Goal: Task Accomplishment & Management: Manage account settings

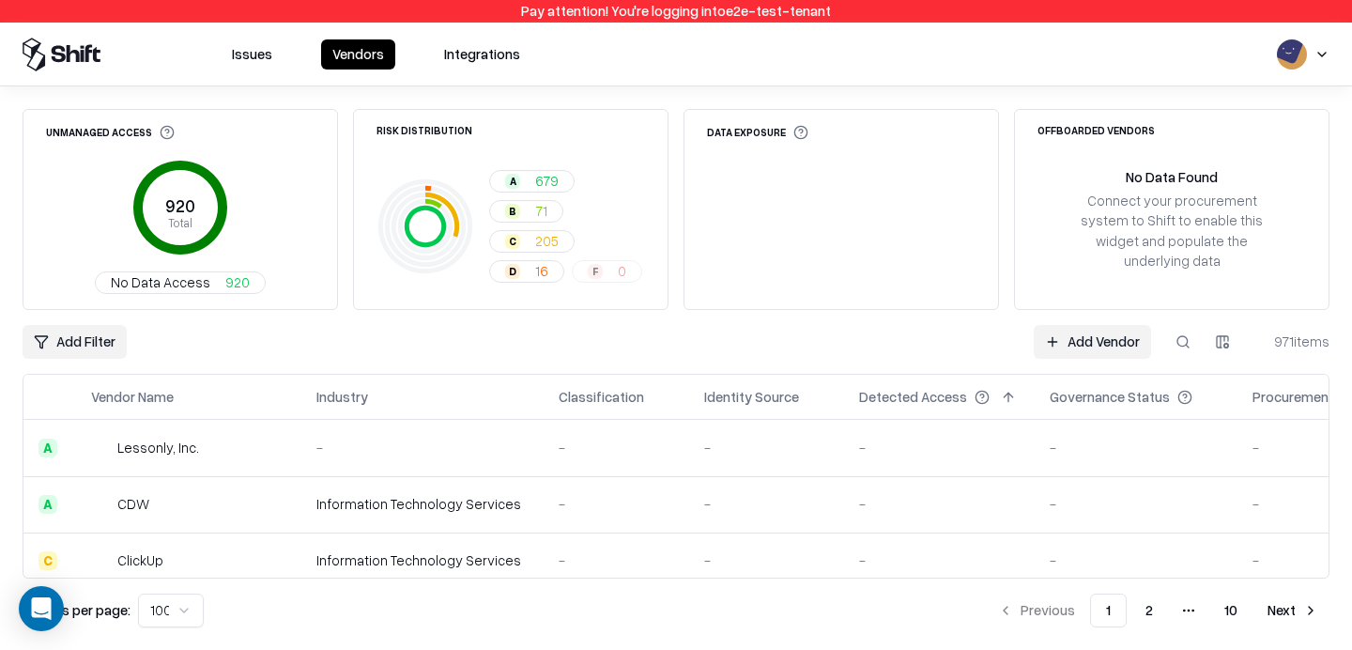
scroll to position [5477, 0]
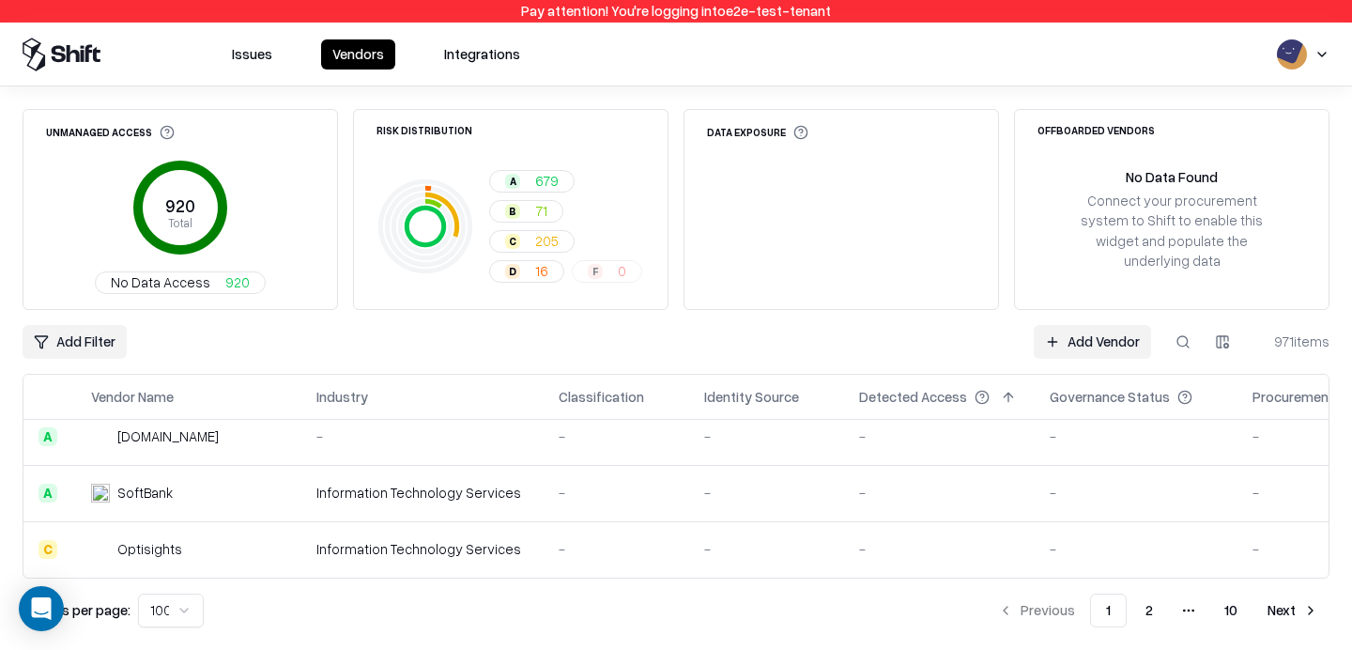
click at [69, 338] on html "Pay attention! You're logging into e2e-test-tenant Issues Vendors Integrations …" at bounding box center [676, 325] width 1352 height 650
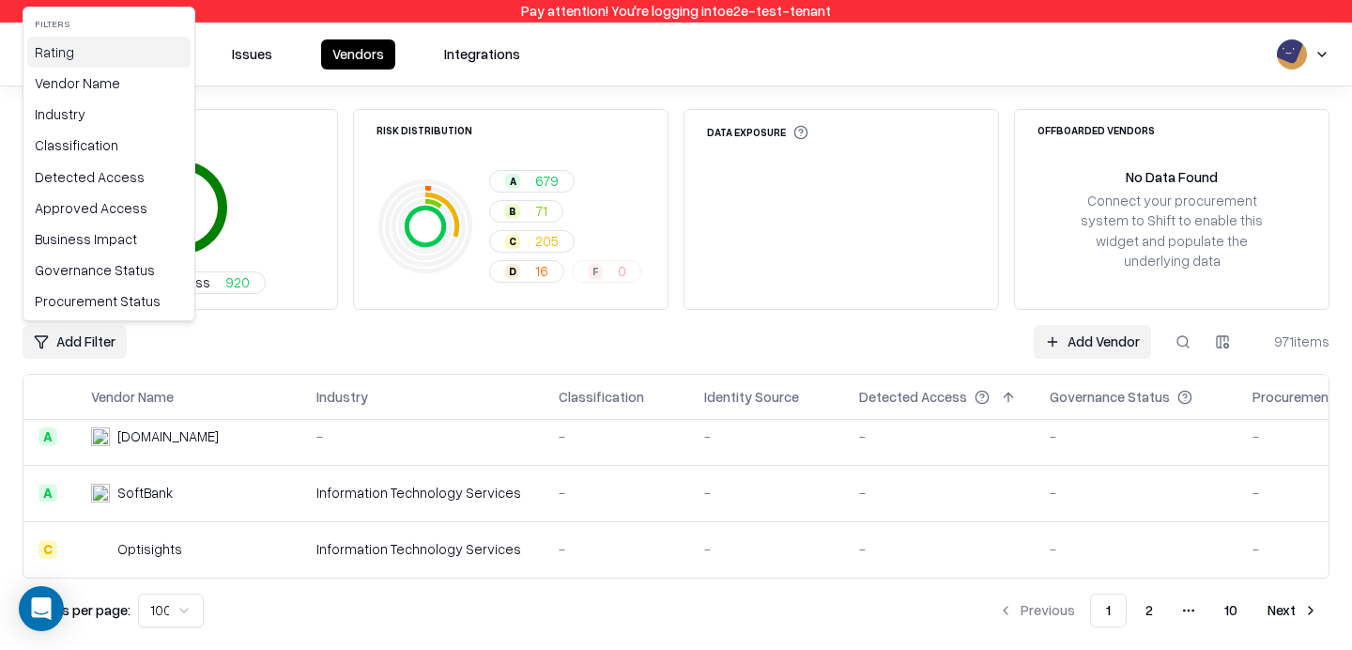
click at [100, 57] on div "Rating" at bounding box center [108, 52] width 163 height 31
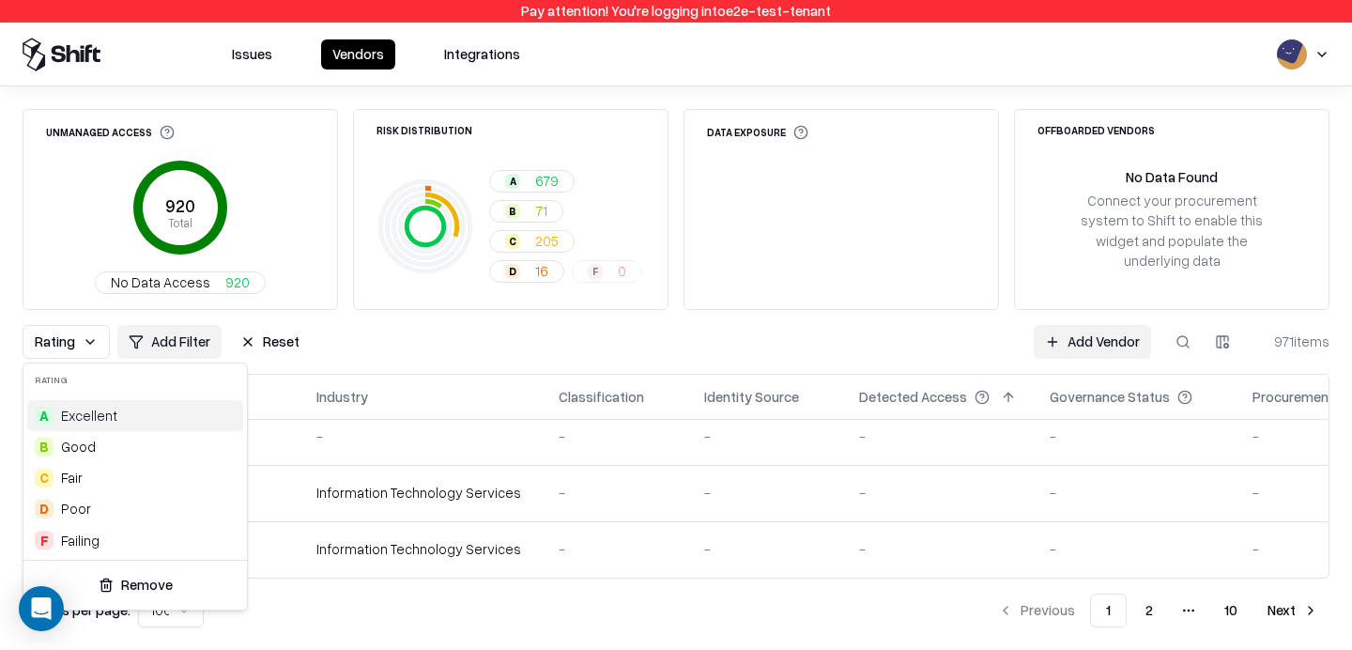
click at [276, 342] on html "Pay attention! You're logging into e2e-test-tenant Issues Vendors Integrations …" at bounding box center [676, 325] width 1352 height 650
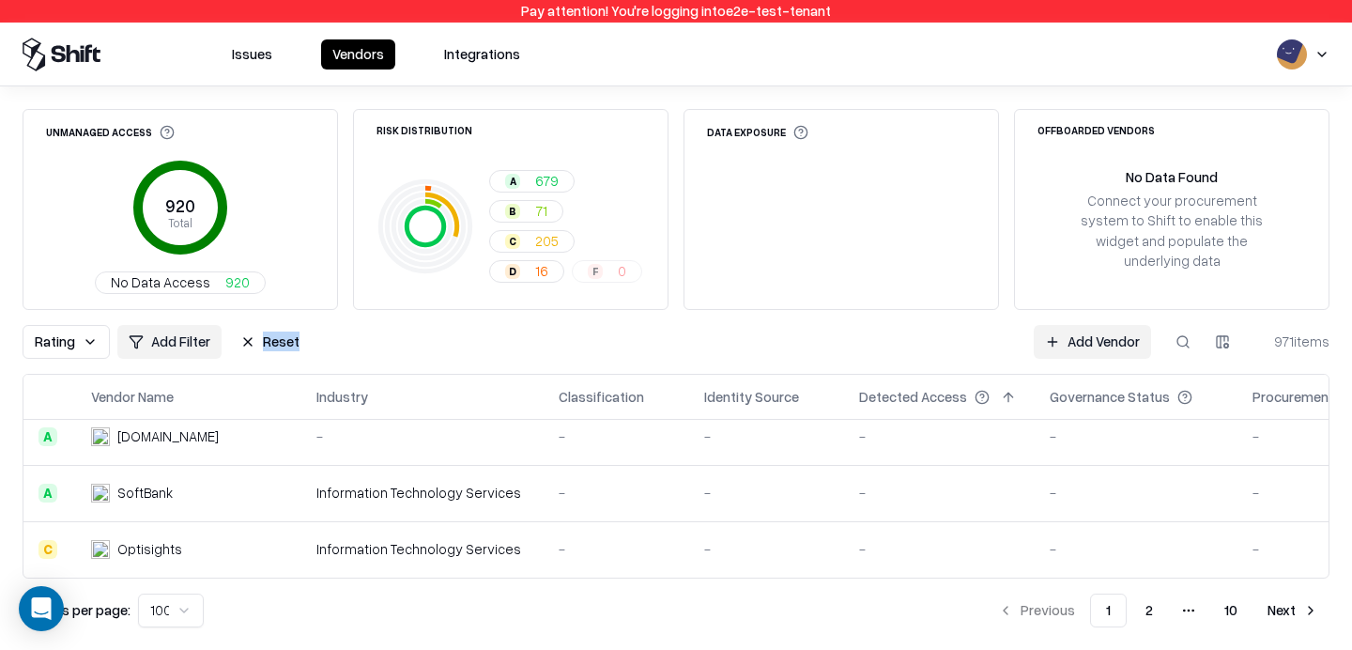
click at [254, 328] on button "Reset" at bounding box center [270, 342] width 82 height 34
click at [68, 332] on html "Pay attention! You're logging into e2e-test-tenant Issues Vendors Integrations …" at bounding box center [676, 325] width 1352 height 650
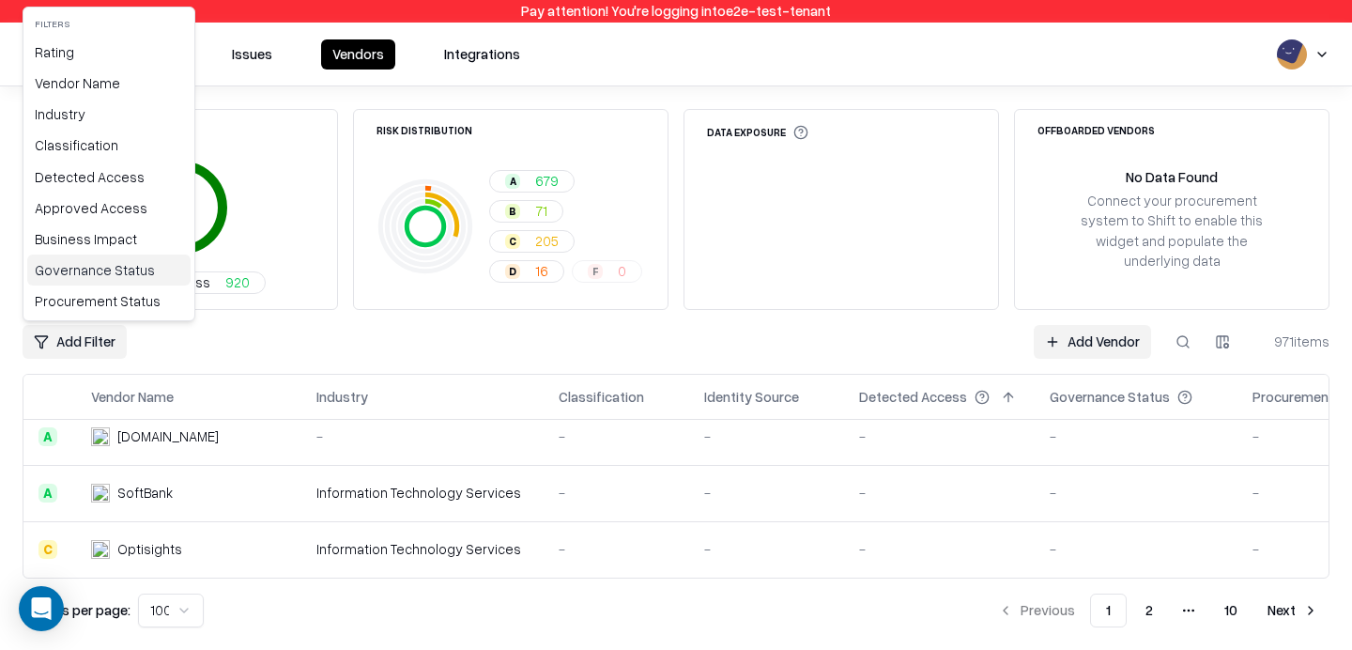
click at [144, 279] on div "Governance Status" at bounding box center [108, 270] width 163 height 31
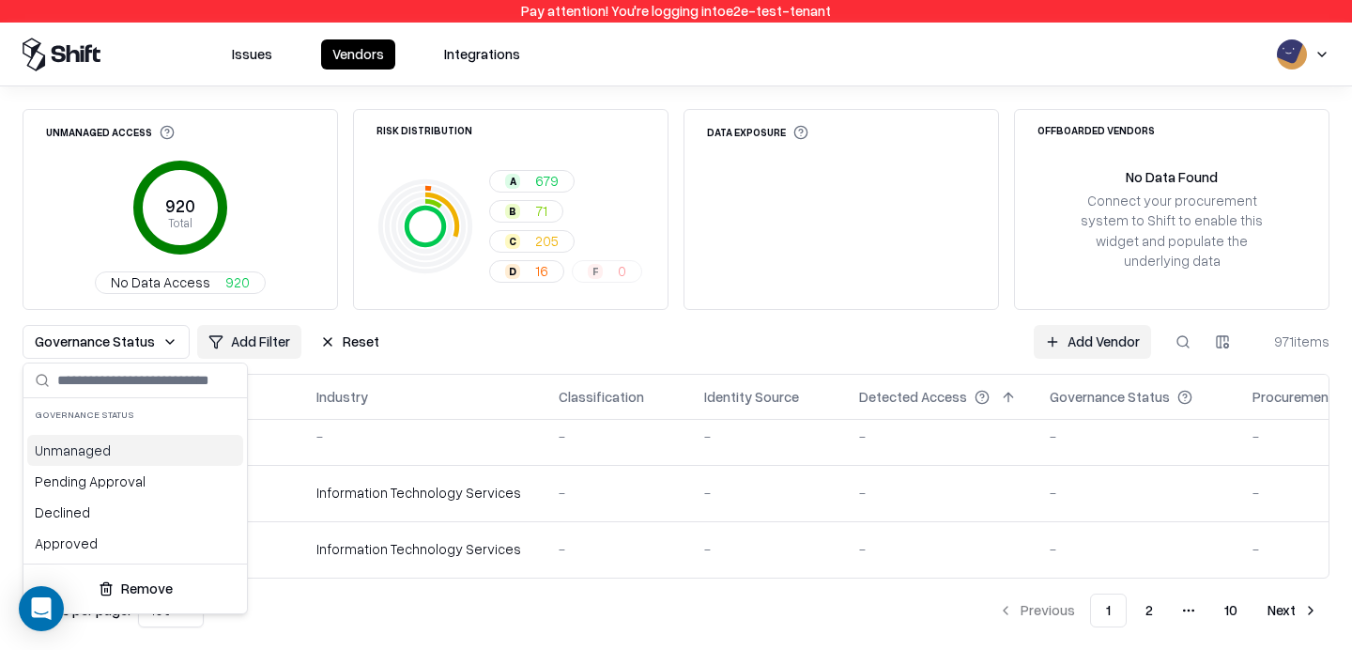
click at [458, 361] on html "Pay attention! You're logging into e2e-test-tenant Issues Vendors Integrations …" at bounding box center [676, 325] width 1352 height 650
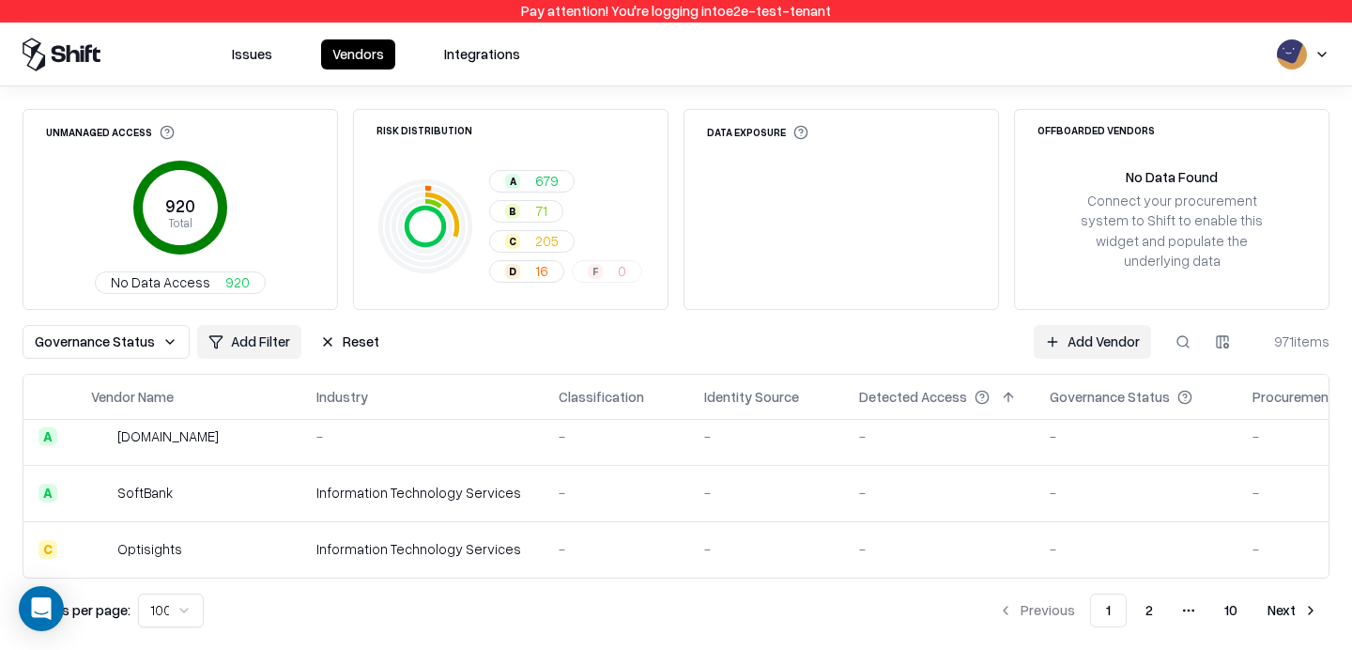
click at [345, 344] on button "Reset" at bounding box center [350, 342] width 82 height 34
click at [79, 340] on html "Pay attention! You're logging into e2e-test-tenant Issues Vendors Integrations …" at bounding box center [676, 325] width 1352 height 650
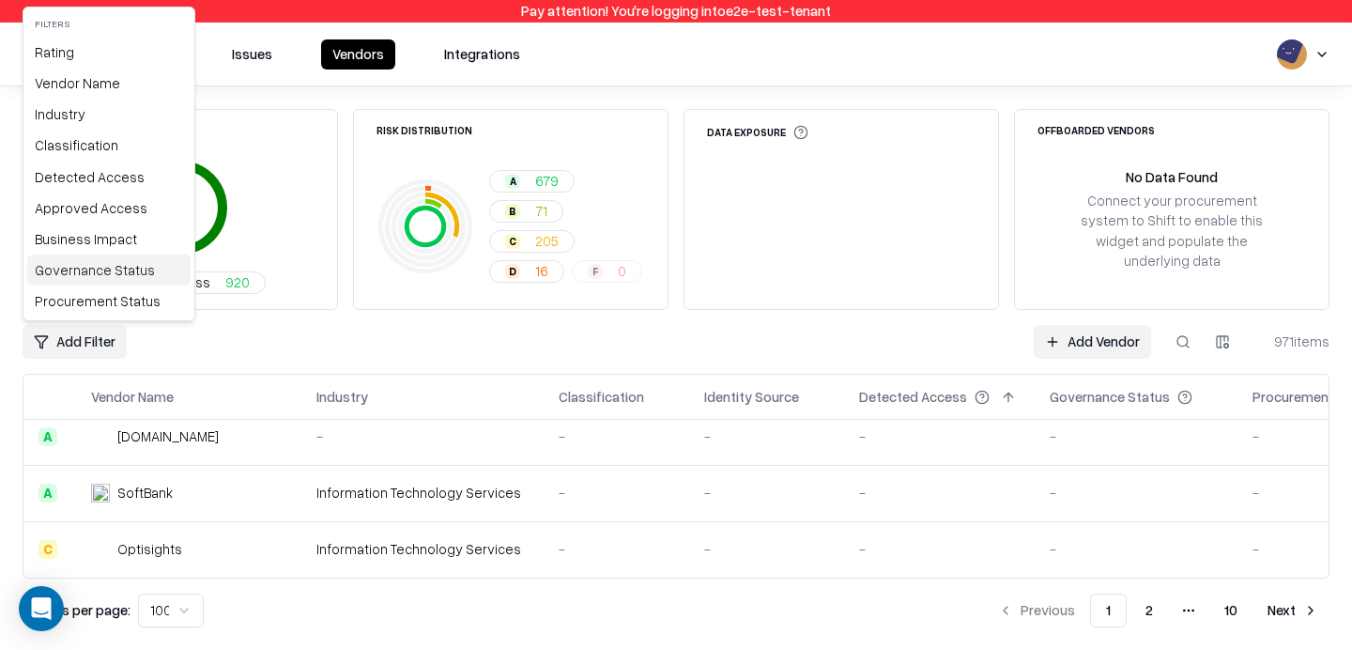
click at [140, 268] on div "Governance Status" at bounding box center [108, 270] width 163 height 31
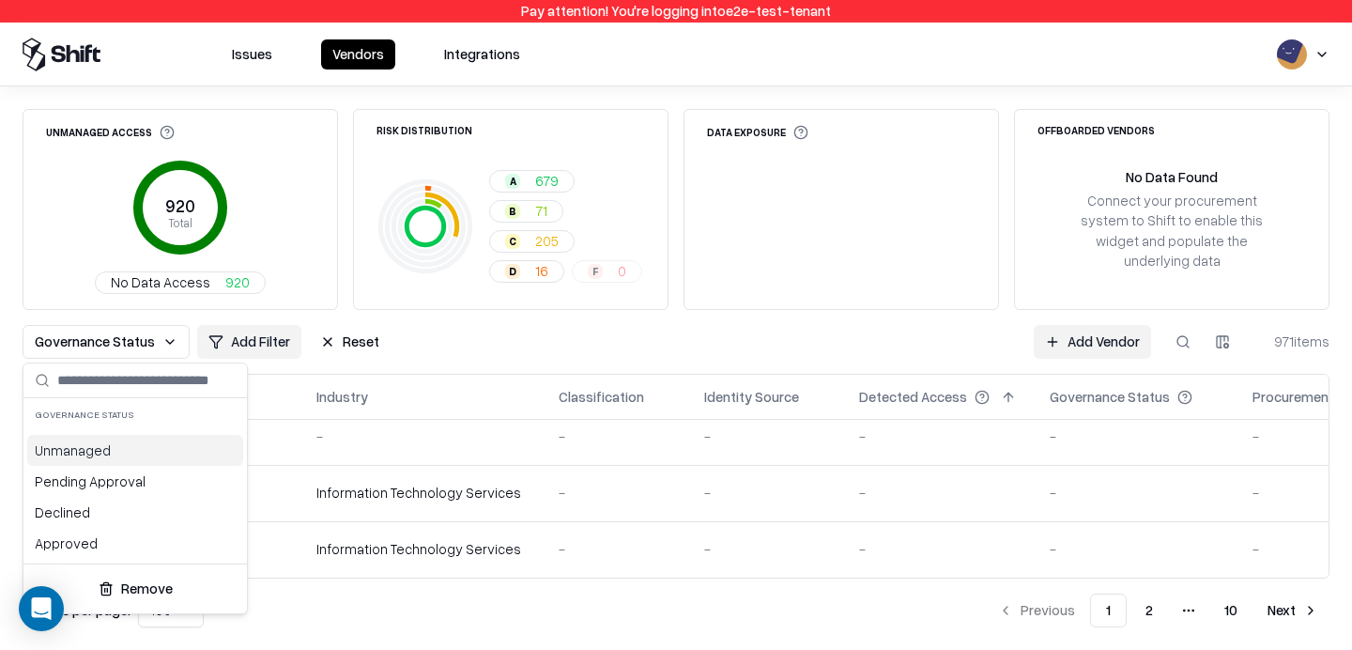
click at [162, 458] on div "Unmanaged" at bounding box center [135, 450] width 216 height 31
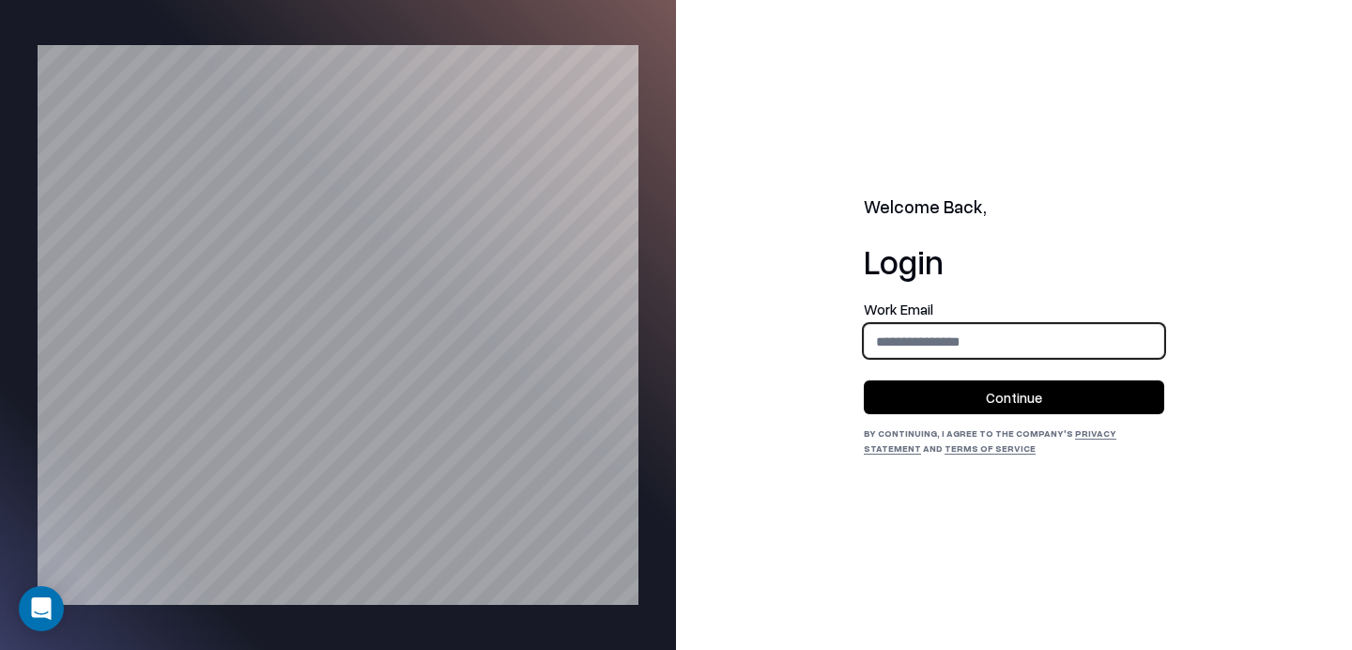
click at [948, 342] on input "email" at bounding box center [1014, 341] width 299 height 35
type input "**********"
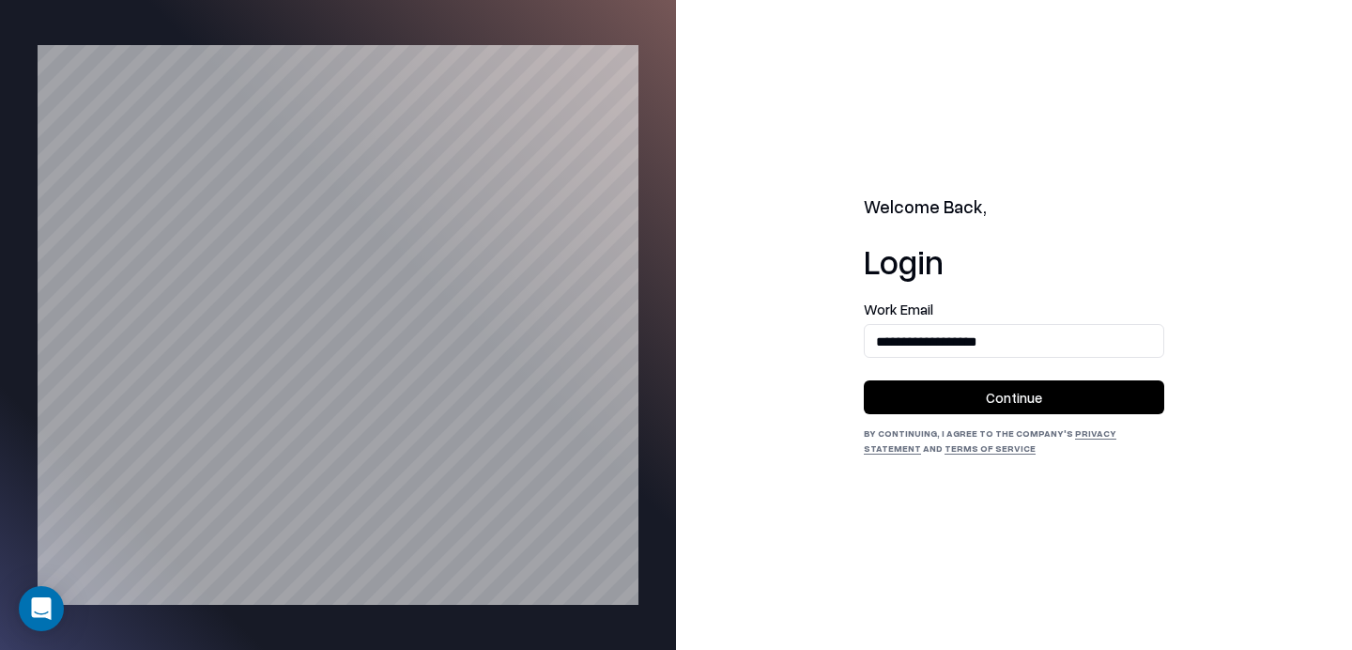
click at [977, 395] on button "Continue" at bounding box center [1014, 397] width 301 height 34
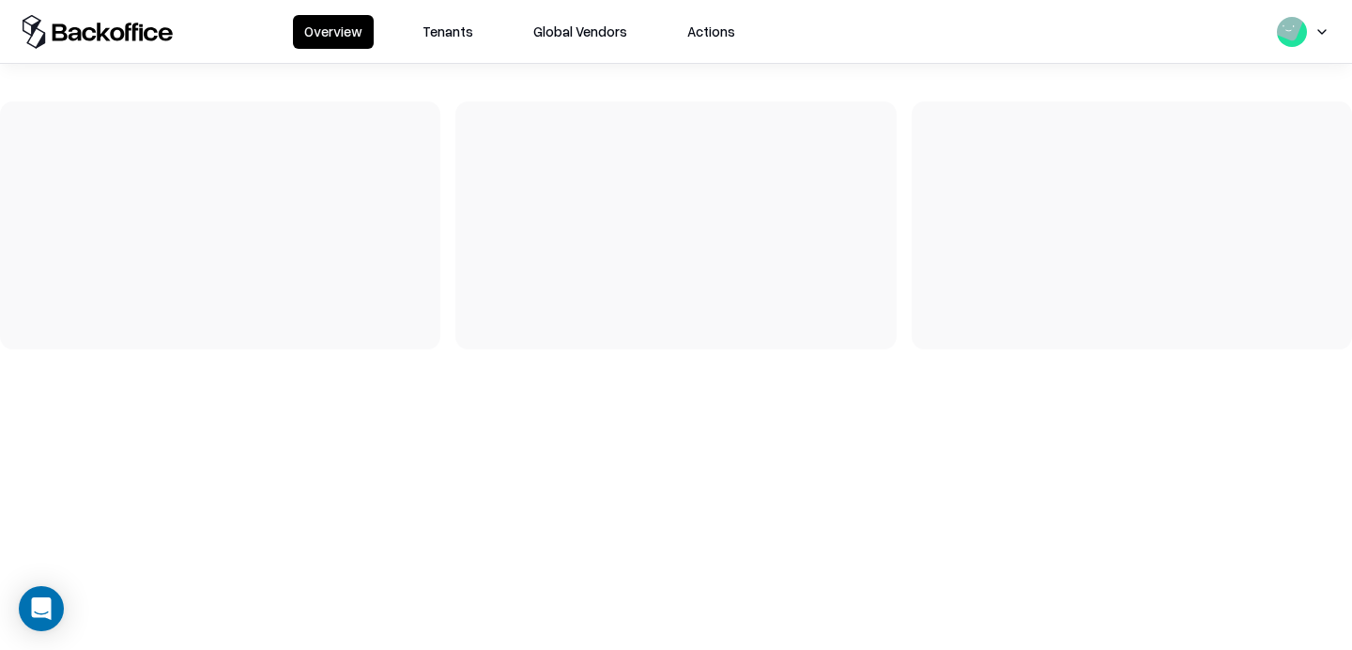
click at [447, 38] on button "Tenants" at bounding box center [447, 32] width 73 height 34
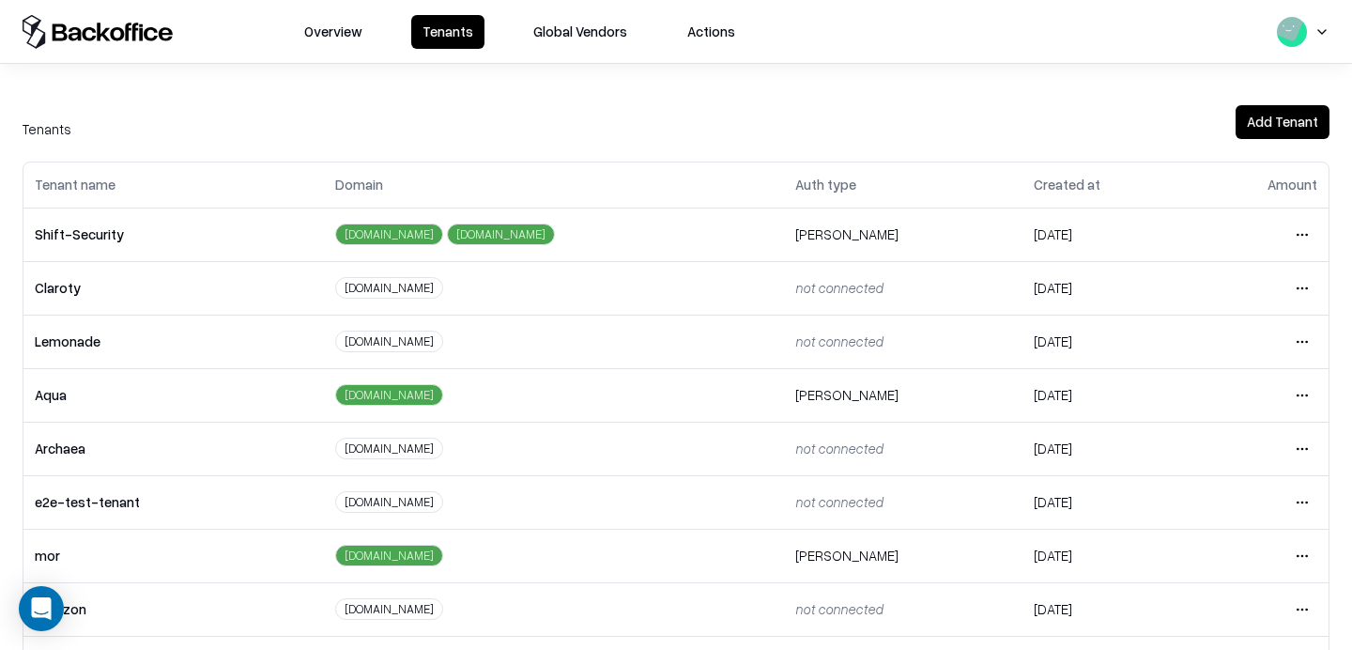
click at [343, 29] on button "Overview" at bounding box center [333, 32] width 81 height 34
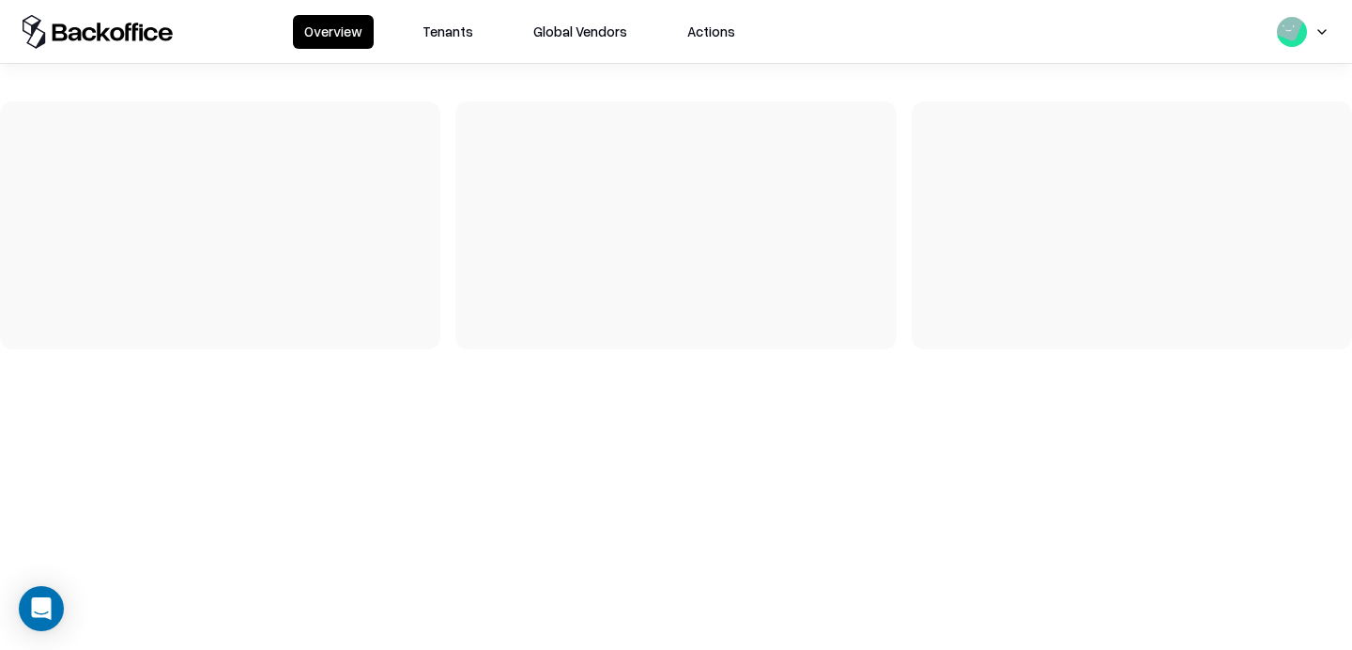
click at [466, 34] on button "Tenants" at bounding box center [447, 32] width 73 height 34
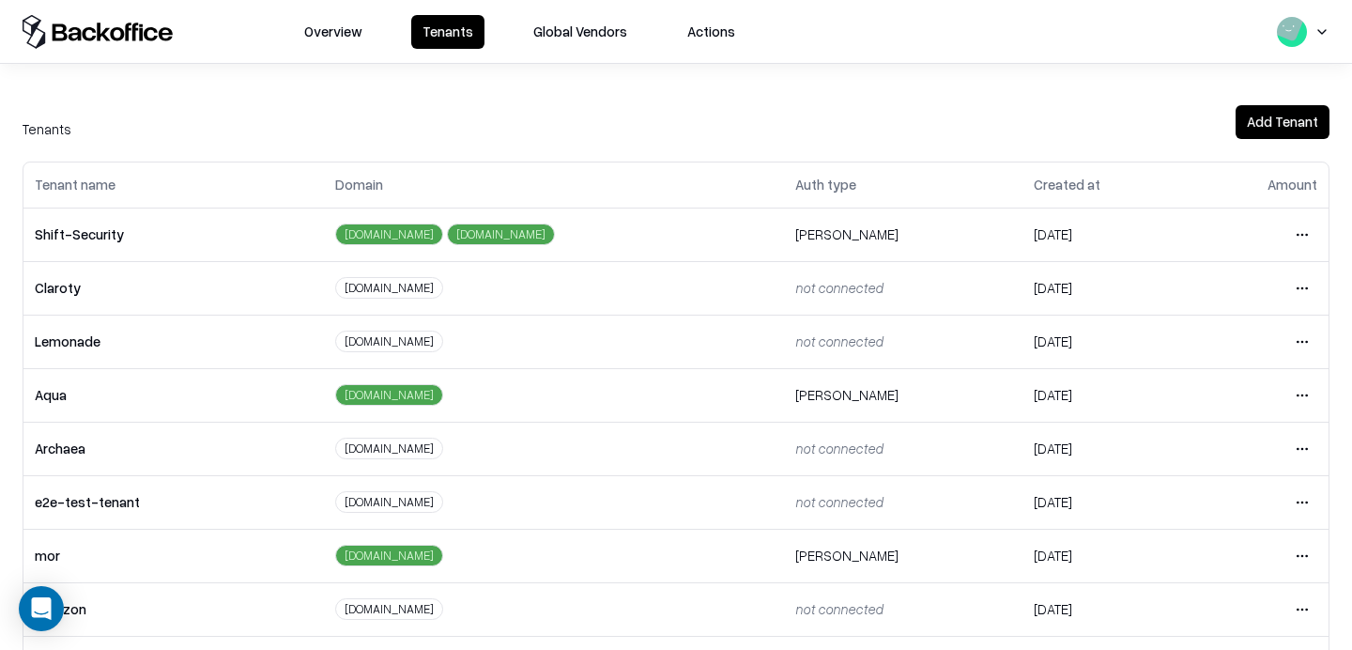
click at [1293, 510] on html "Overview Tenants Global Vendors Actions Tenants Add Tenant Tenant name Domain A…" at bounding box center [676, 325] width 1352 height 650
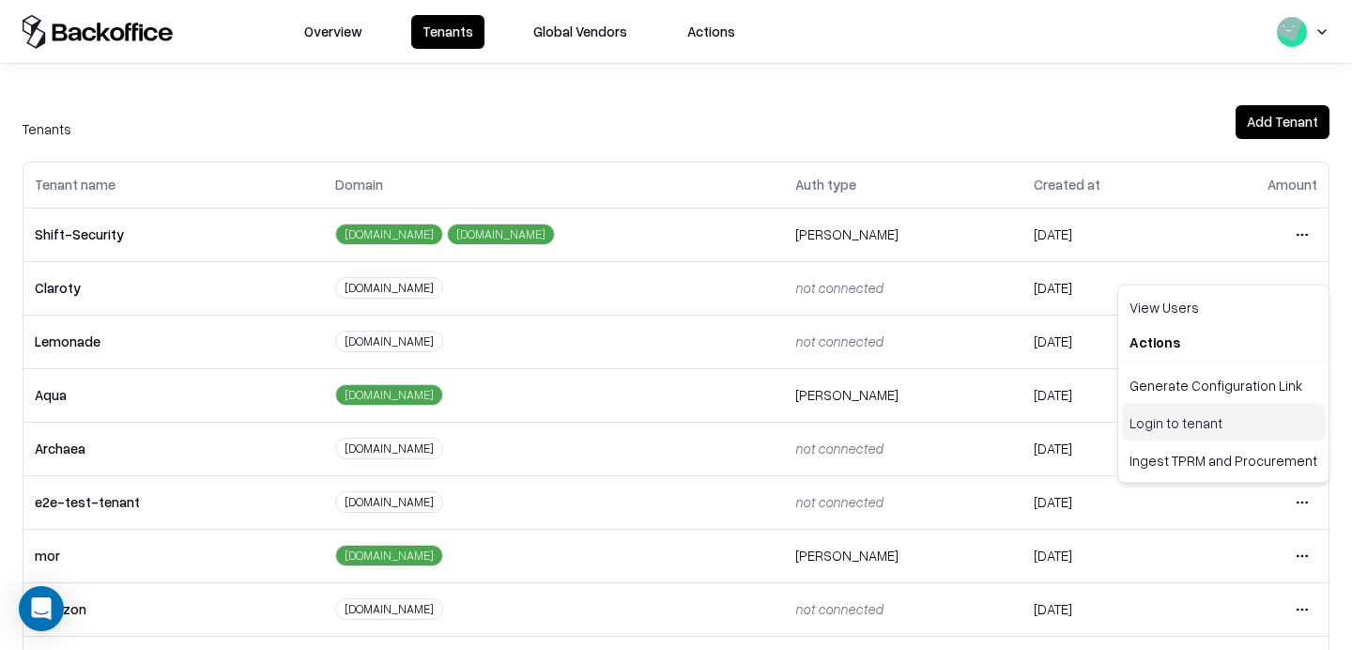
click at [1192, 424] on div "Login to tenant" at bounding box center [1223, 423] width 203 height 38
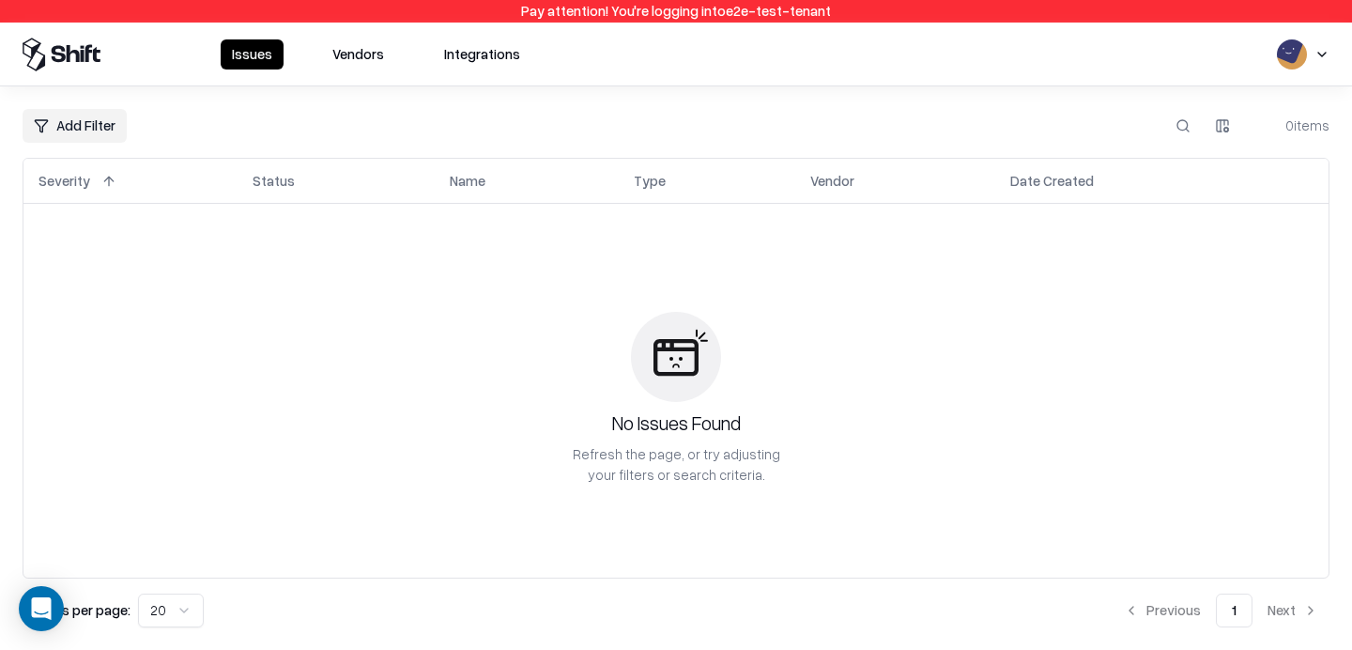
click at [356, 59] on button "Vendors" at bounding box center [358, 54] width 74 height 30
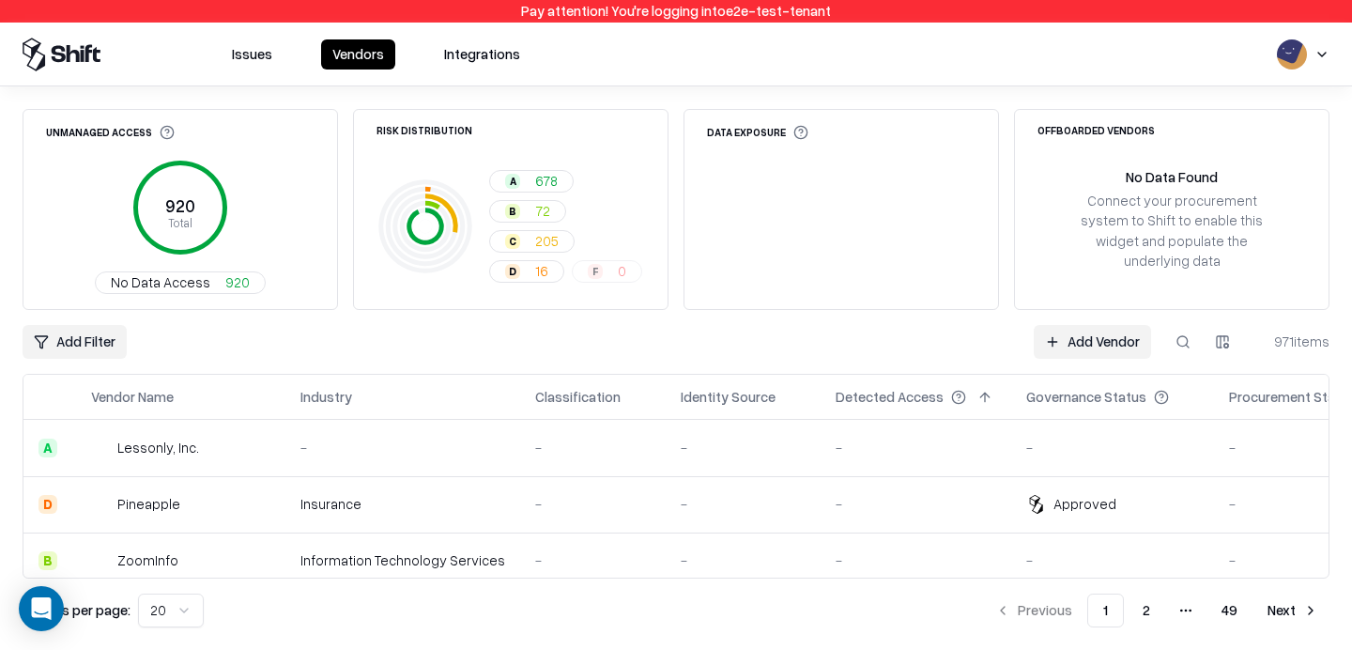
click at [81, 336] on html "Pay attention! You're logging into e2e-test-tenant Issues Vendors Integrations …" at bounding box center [676, 325] width 1352 height 650
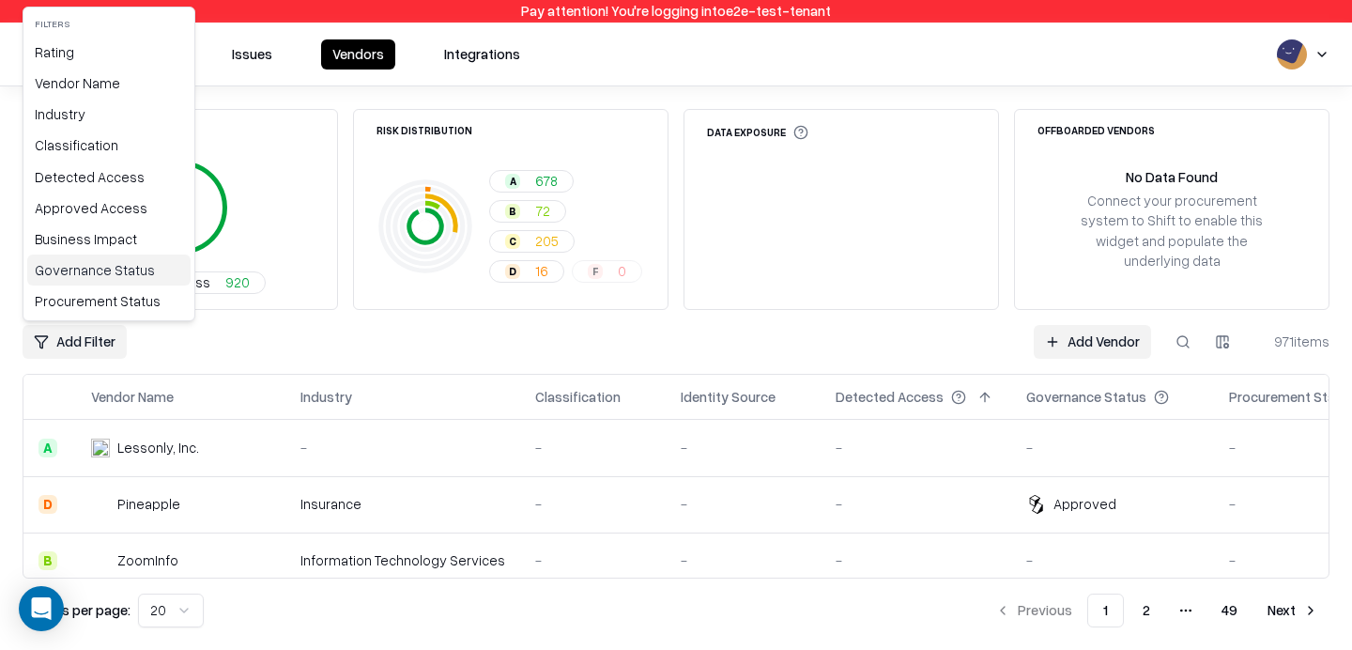
click at [112, 266] on div "Governance Status" at bounding box center [108, 270] width 163 height 31
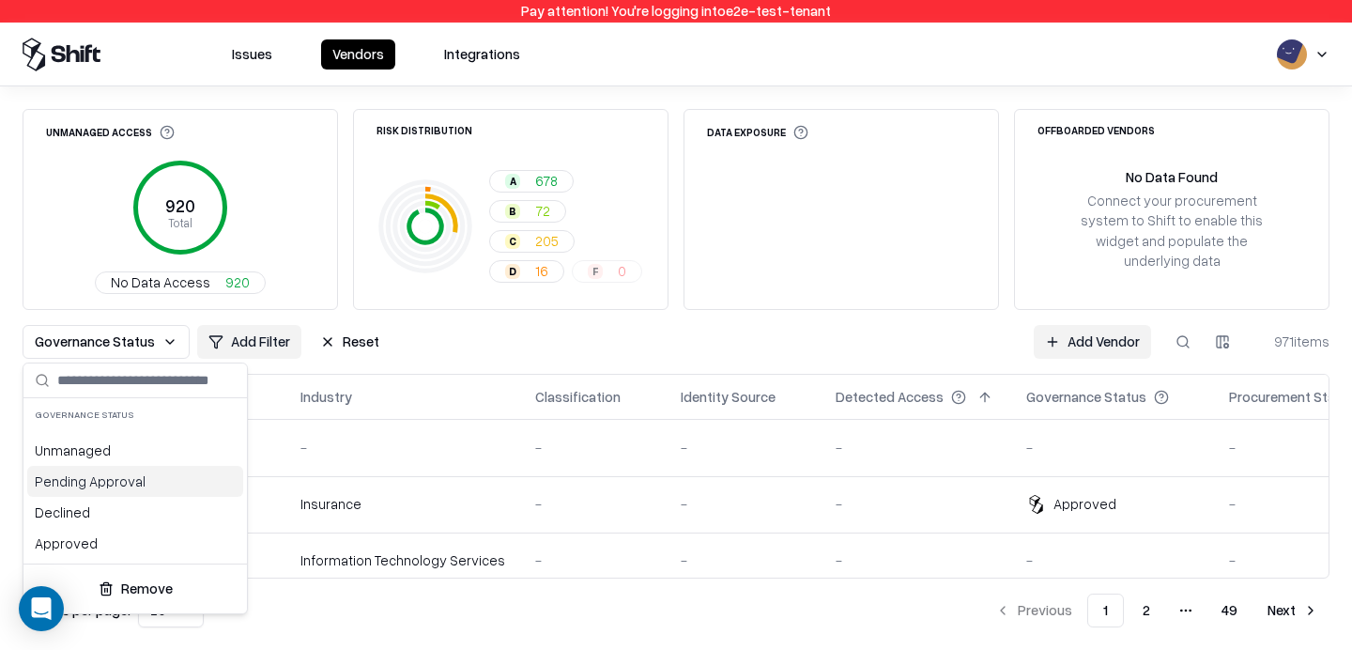
click at [69, 485] on div "Pending Approval" at bounding box center [135, 481] width 216 height 31
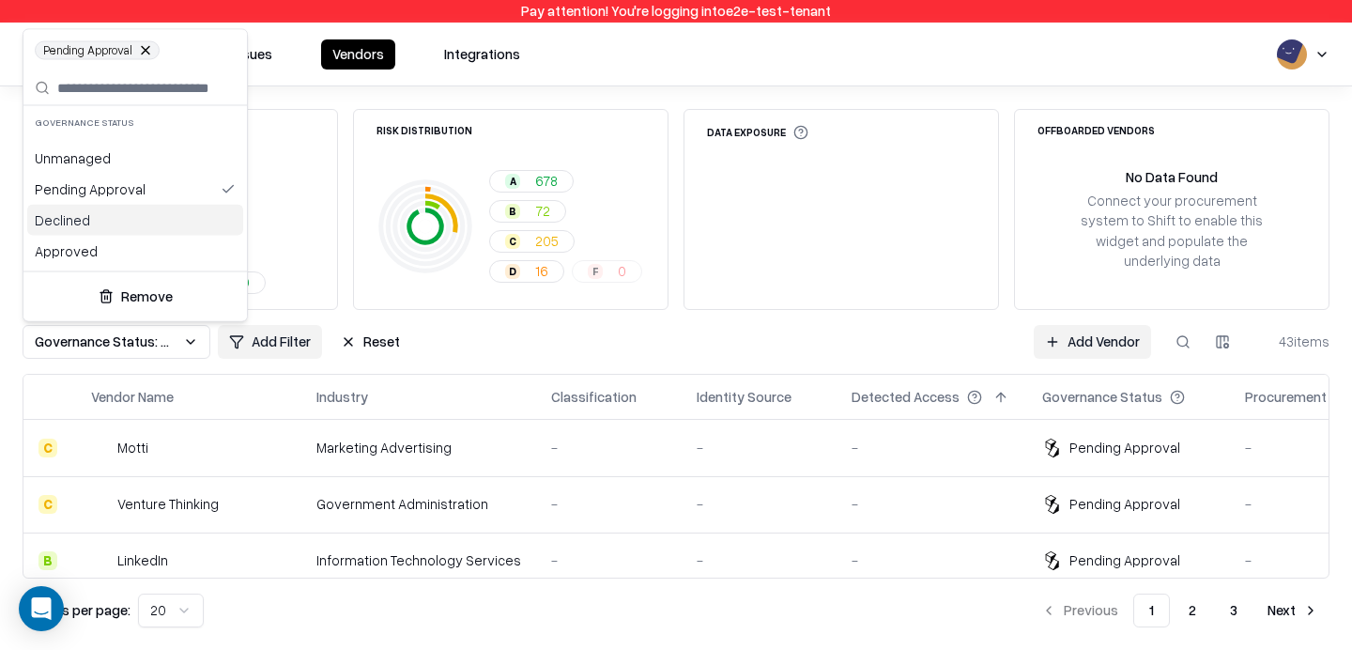
click at [122, 212] on div "Declined" at bounding box center [135, 220] width 216 height 31
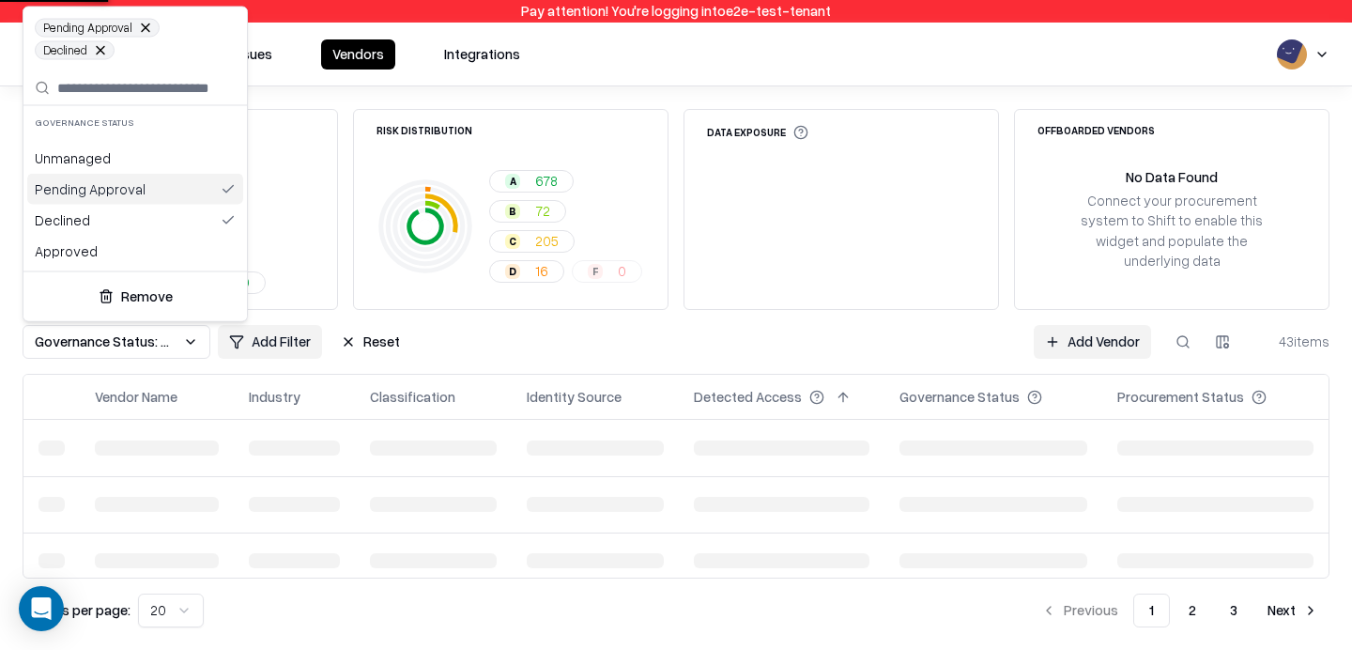
click at [142, 193] on div "Pending Approval" at bounding box center [135, 189] width 216 height 31
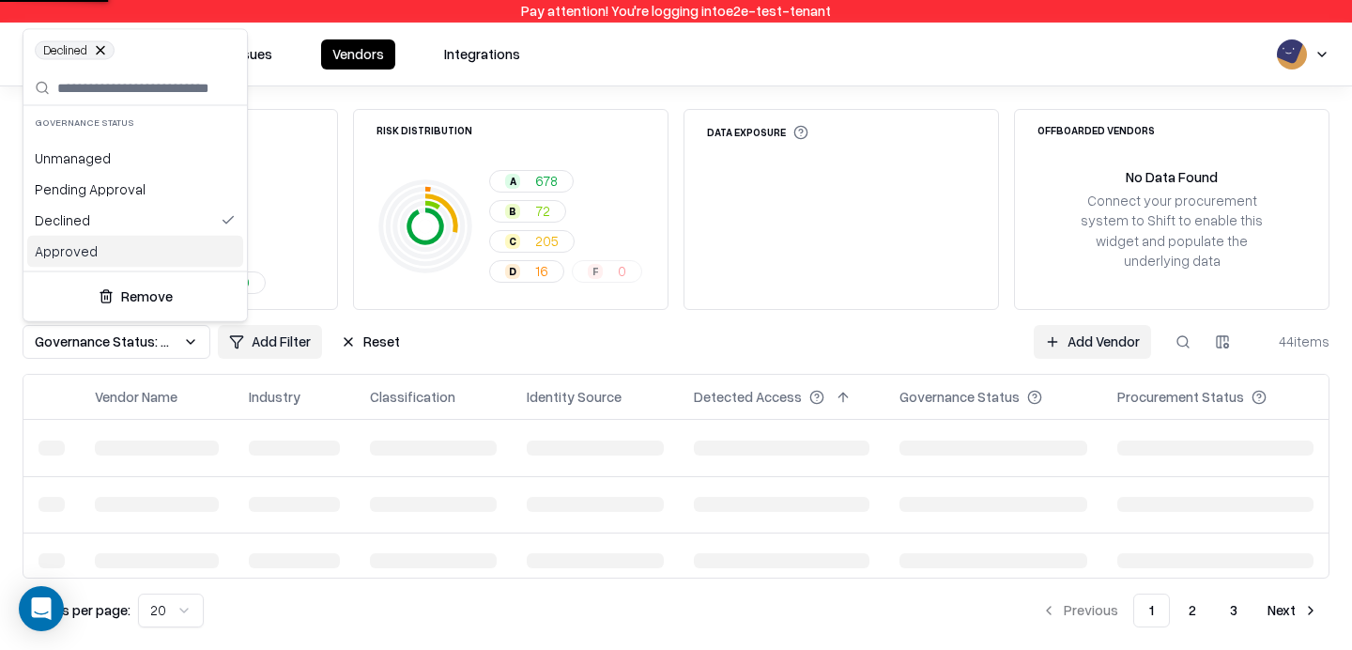
click at [111, 248] on div "Approved" at bounding box center [135, 251] width 216 height 31
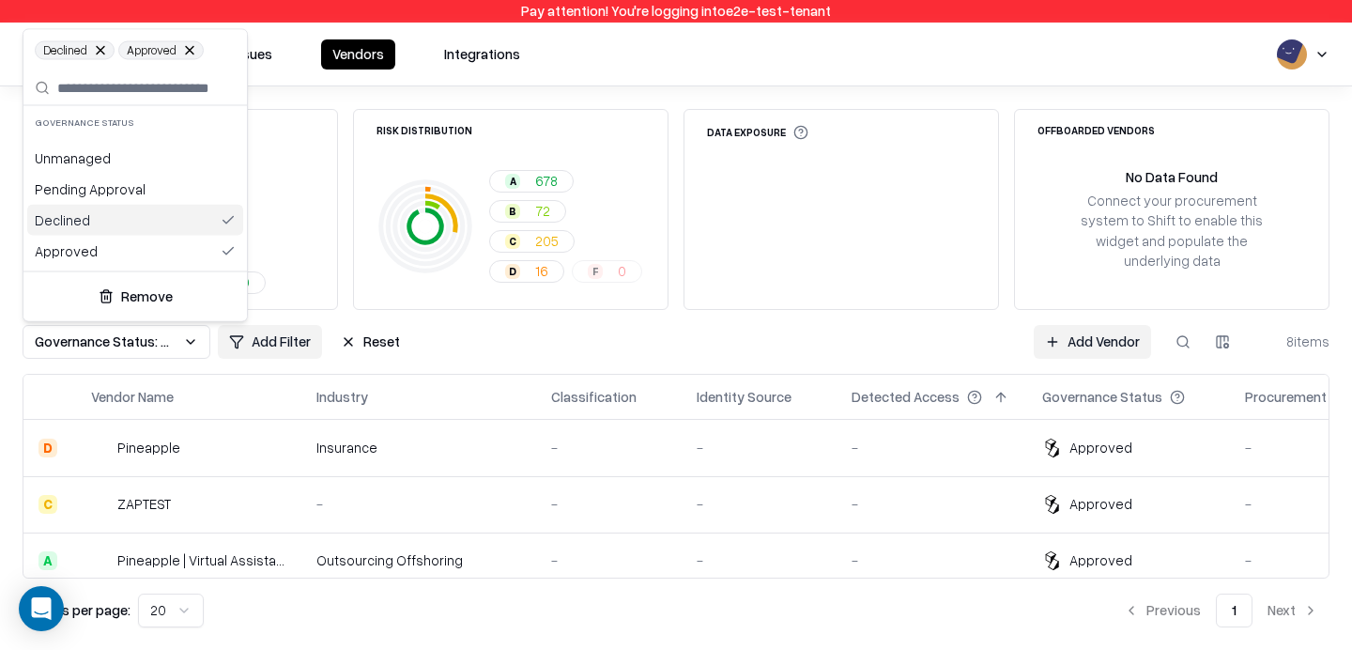
click at [129, 227] on div "Declined" at bounding box center [135, 220] width 216 height 31
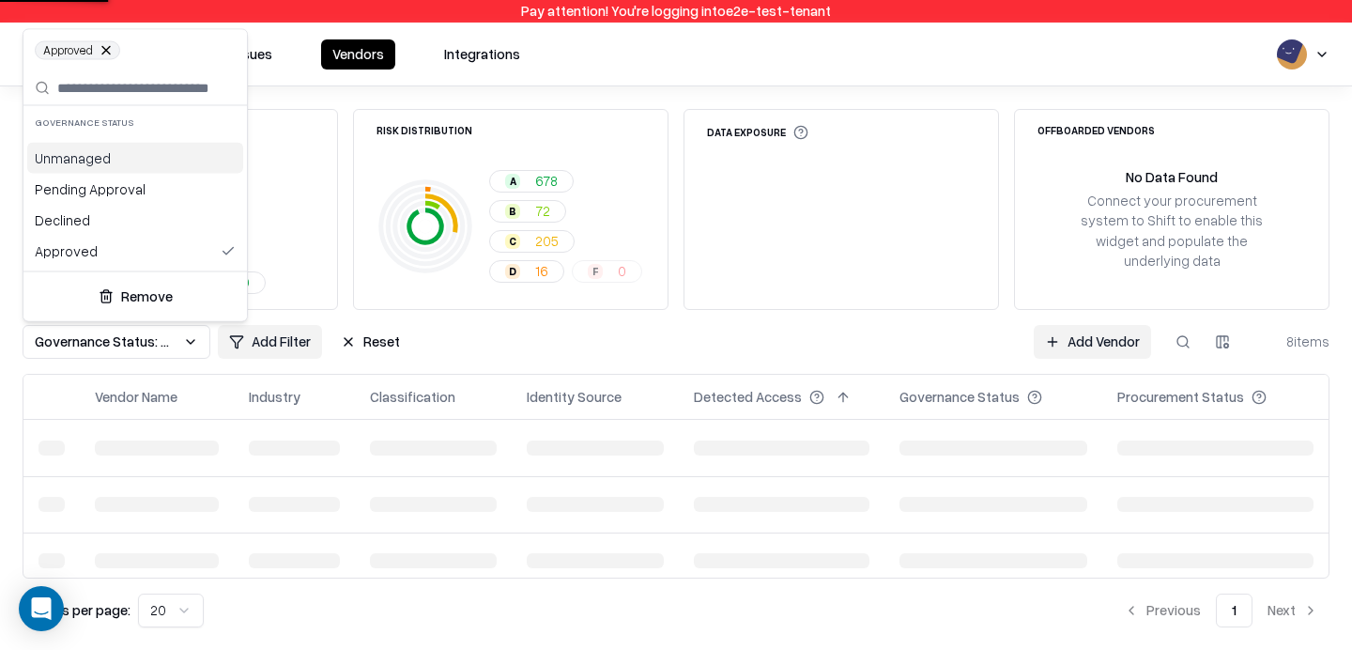
click at [108, 167] on div "Unmanaged" at bounding box center [135, 158] width 216 height 31
click at [96, 252] on div "Approved" at bounding box center [135, 251] width 216 height 31
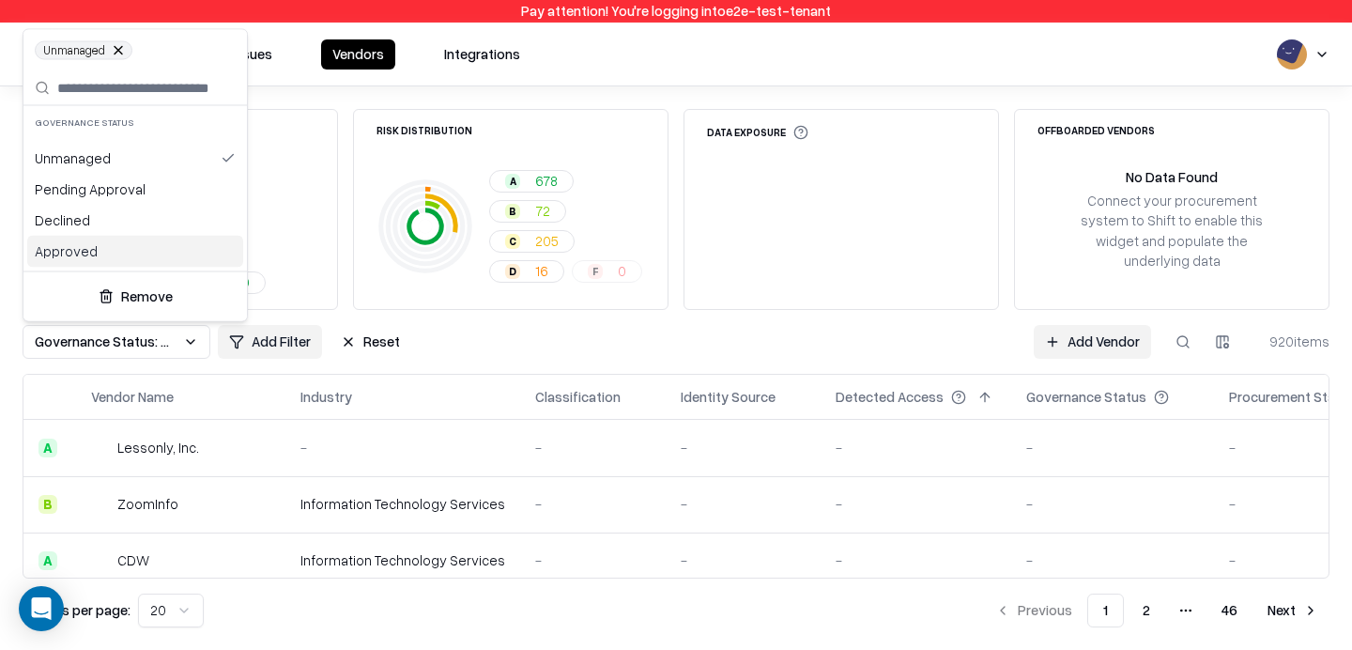
click at [888, 512] on html "Pay attention! You're logging into e2e-test-tenant Issues Vendors Integrations …" at bounding box center [676, 325] width 1352 height 650
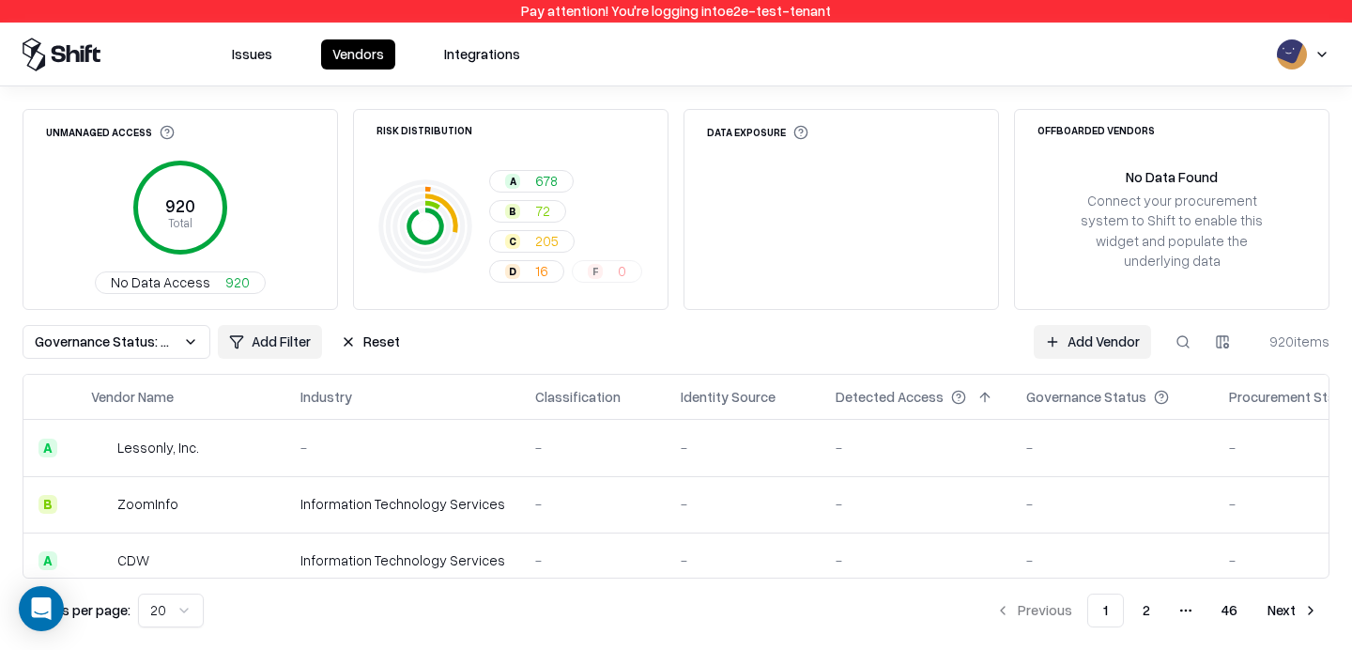
click at [144, 337] on span "Governance Status: Unmanaged" at bounding box center [105, 342] width 141 height 20
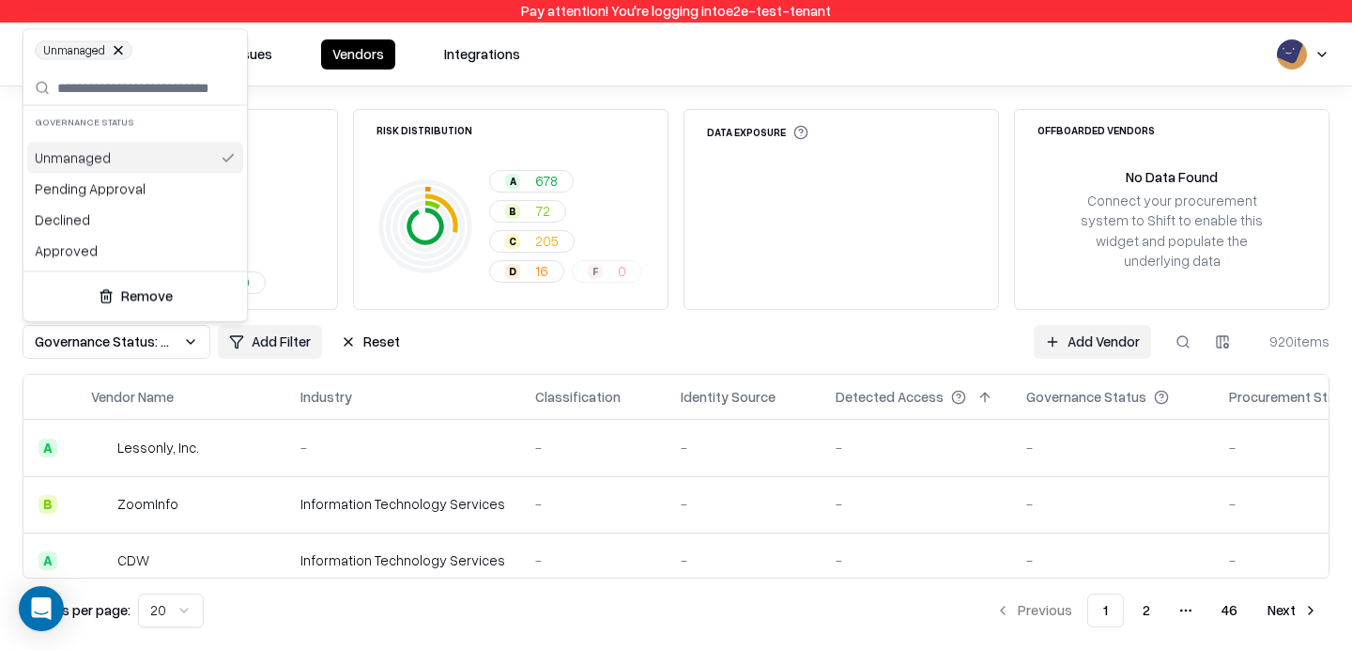
click at [144, 337] on html "Pay attention! You're logging into e2e-test-tenant Issues Vendors Integrations …" at bounding box center [676, 325] width 1352 height 650
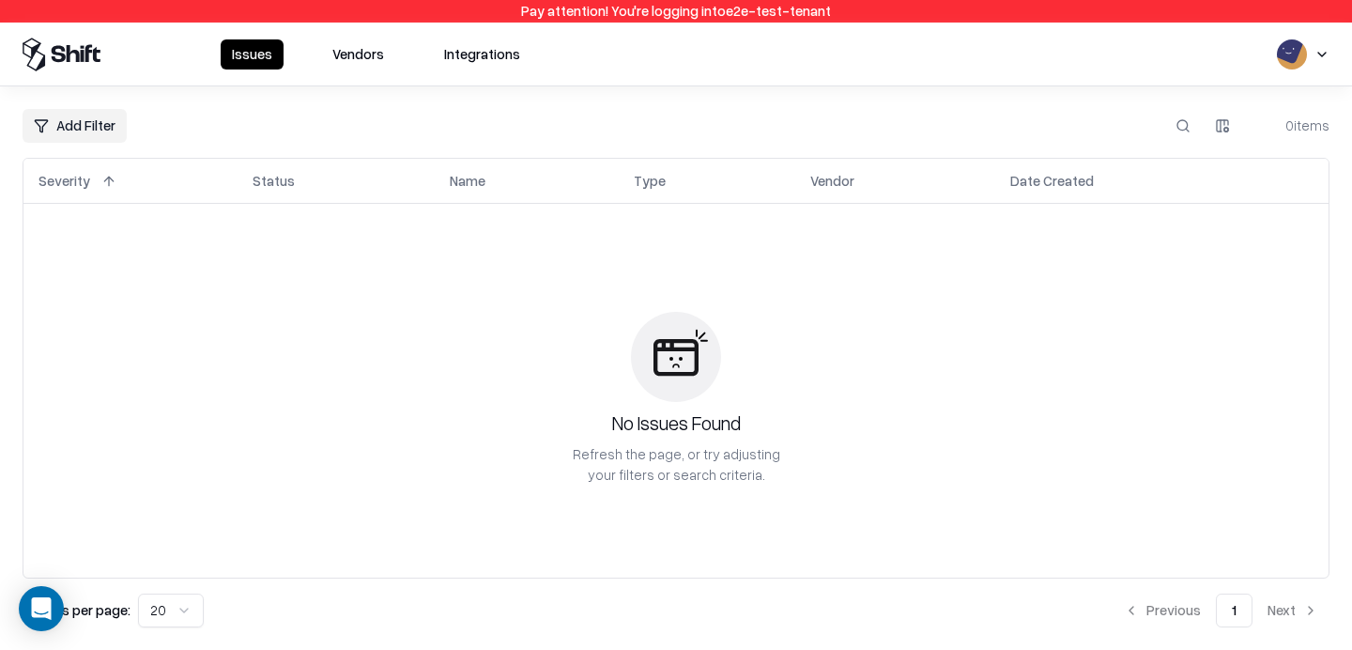
click at [1330, 54] on div "Issues Vendors Integrations" at bounding box center [676, 55] width 1352 height 34
click at [1328, 56] on html "Pay attention! You're logging into e2e-test-tenant Issues Vendors Integrations …" at bounding box center [676, 325] width 1352 height 650
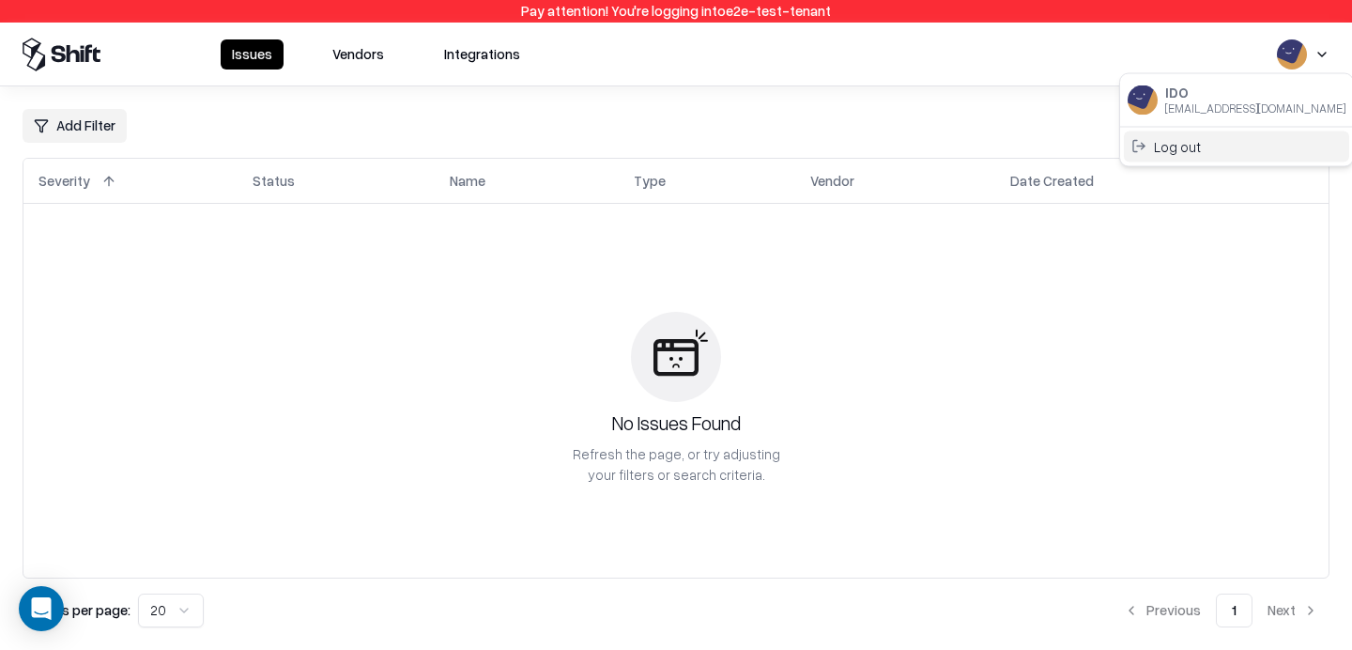
click at [1254, 133] on div "Log out" at bounding box center [1236, 146] width 225 height 31
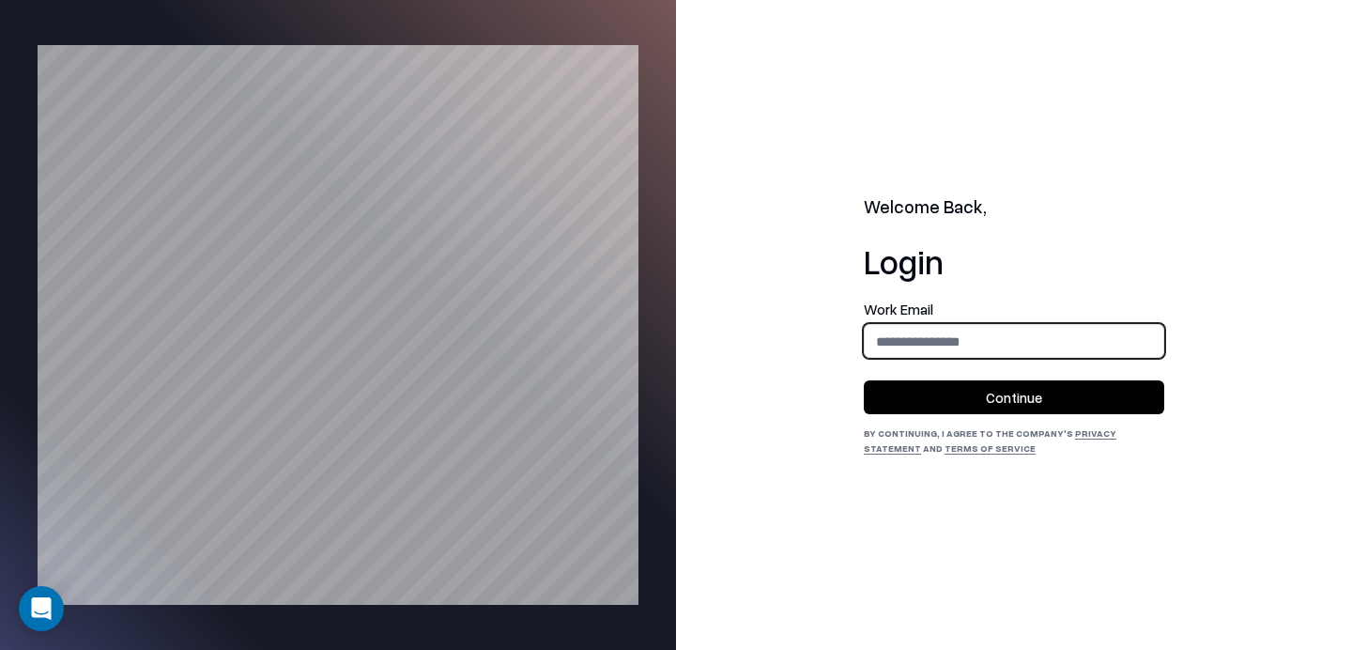
click at [953, 337] on input "email" at bounding box center [1014, 341] width 299 height 35
type input "**********"
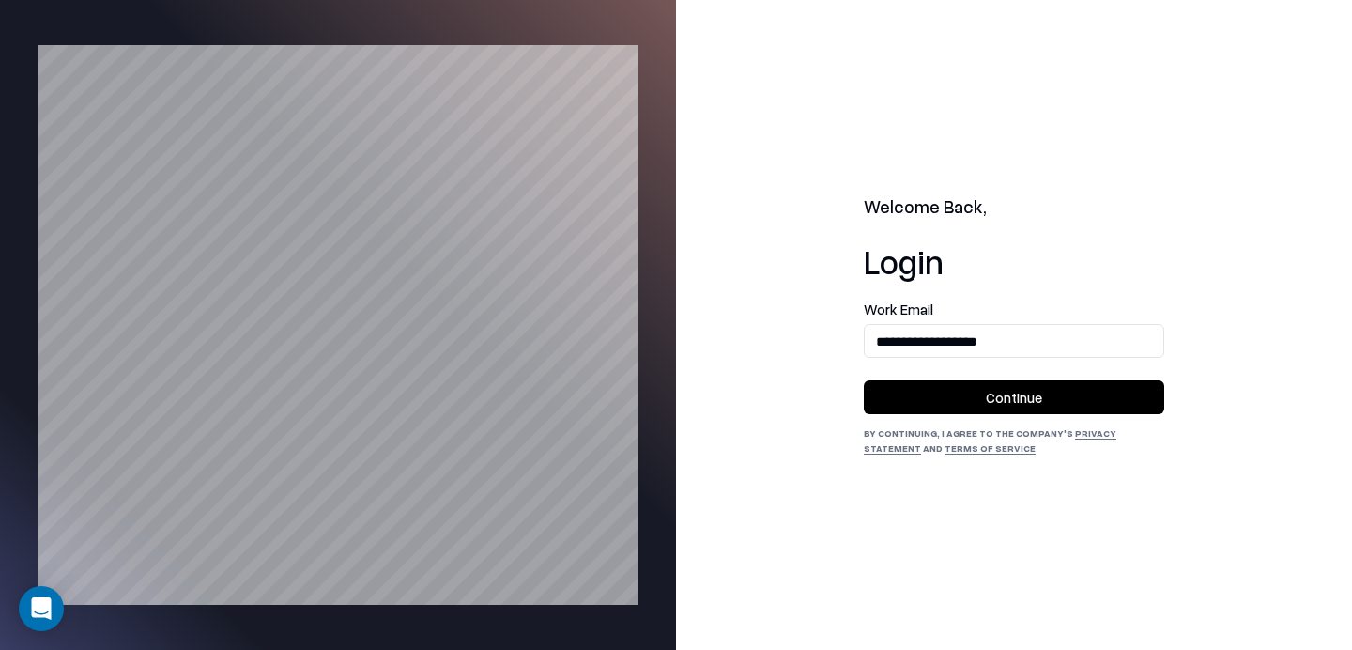
click at [972, 397] on button "Continue" at bounding box center [1014, 397] width 301 height 34
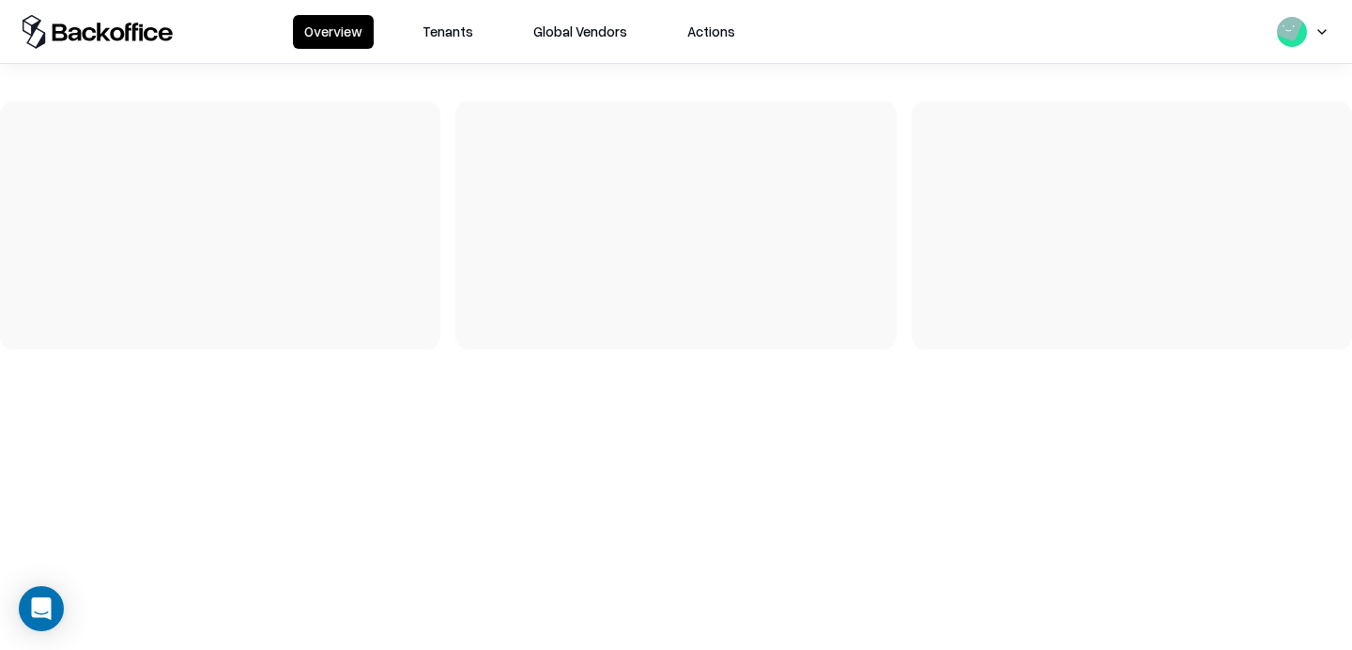
click at [451, 35] on button "Tenants" at bounding box center [447, 32] width 73 height 34
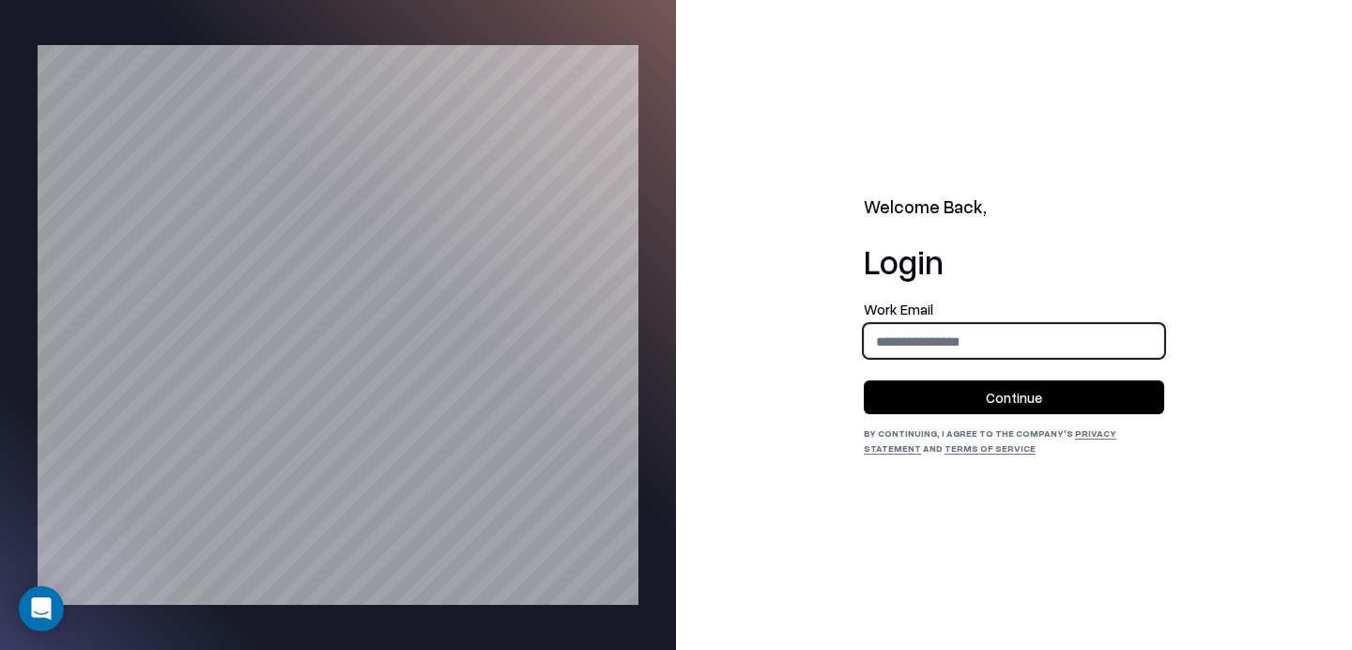
click at [914, 328] on input "email" at bounding box center [1014, 341] width 299 height 35
type input "**********"
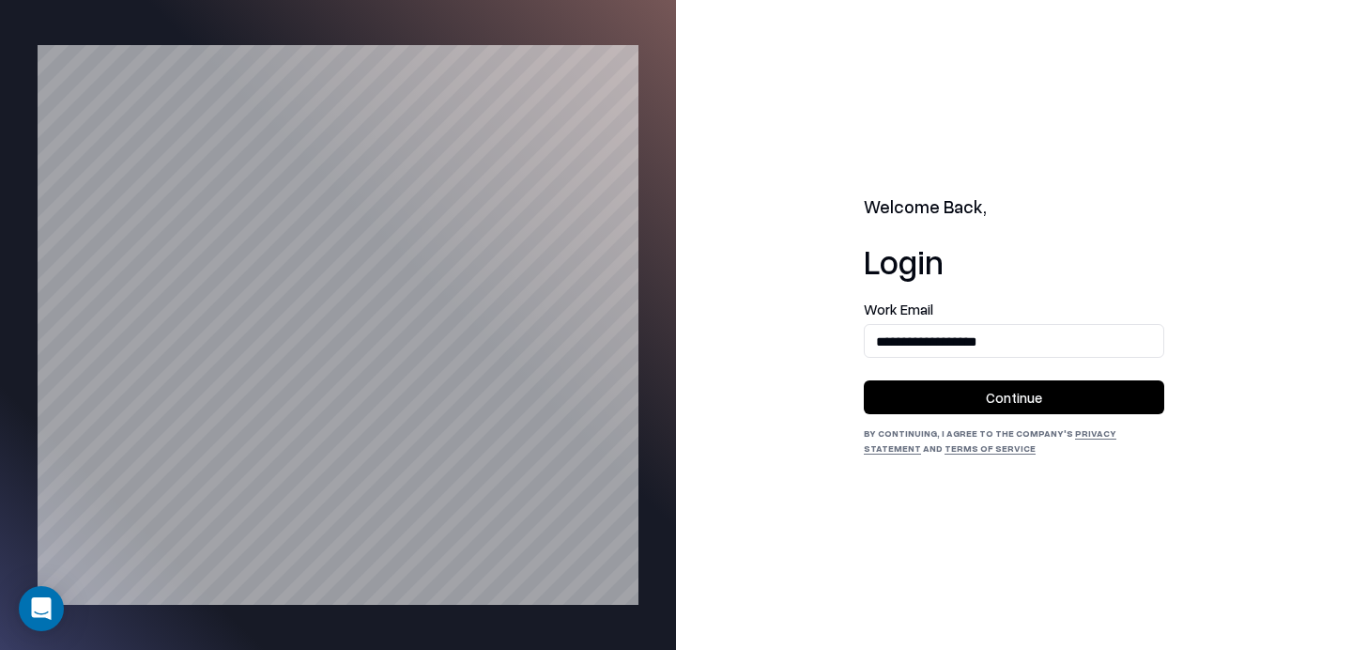
click at [979, 400] on button "Continue" at bounding box center [1014, 397] width 301 height 34
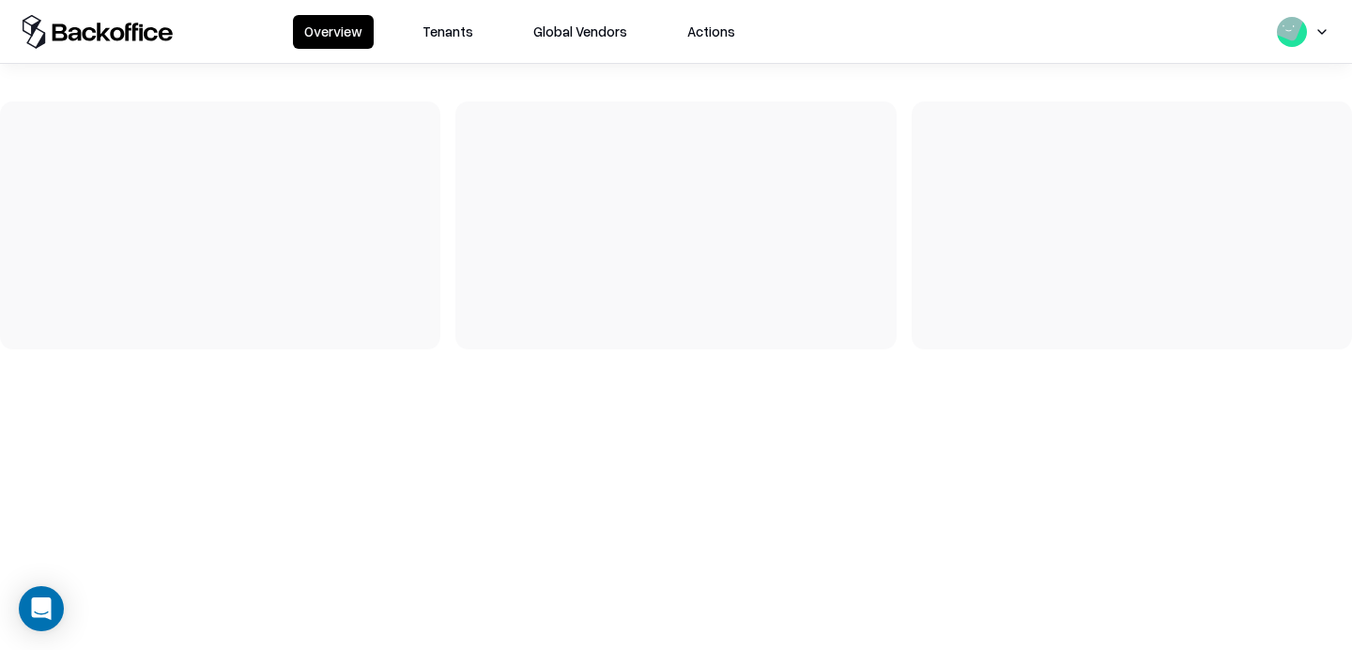
click at [435, 23] on button "Tenants" at bounding box center [447, 32] width 73 height 34
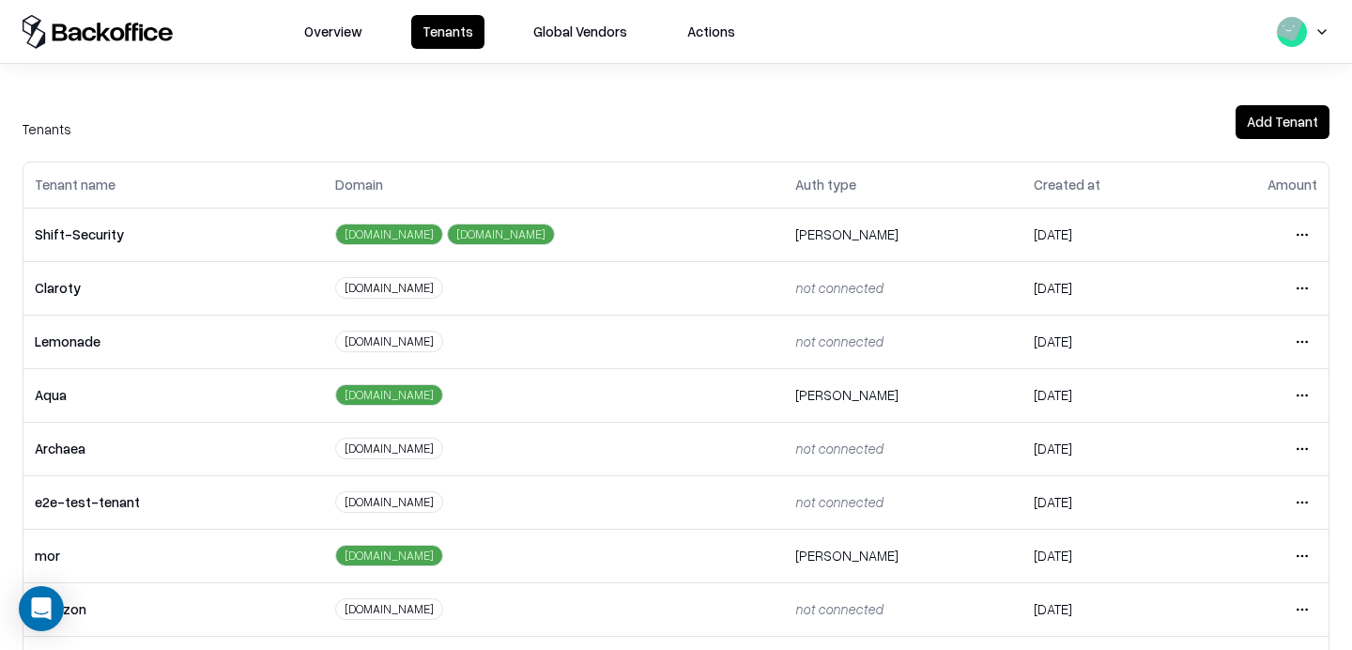
click at [1302, 495] on html "Overview Tenants Global Vendors Actions Tenants Add Tenant Tenant name Domain A…" at bounding box center [676, 325] width 1352 height 650
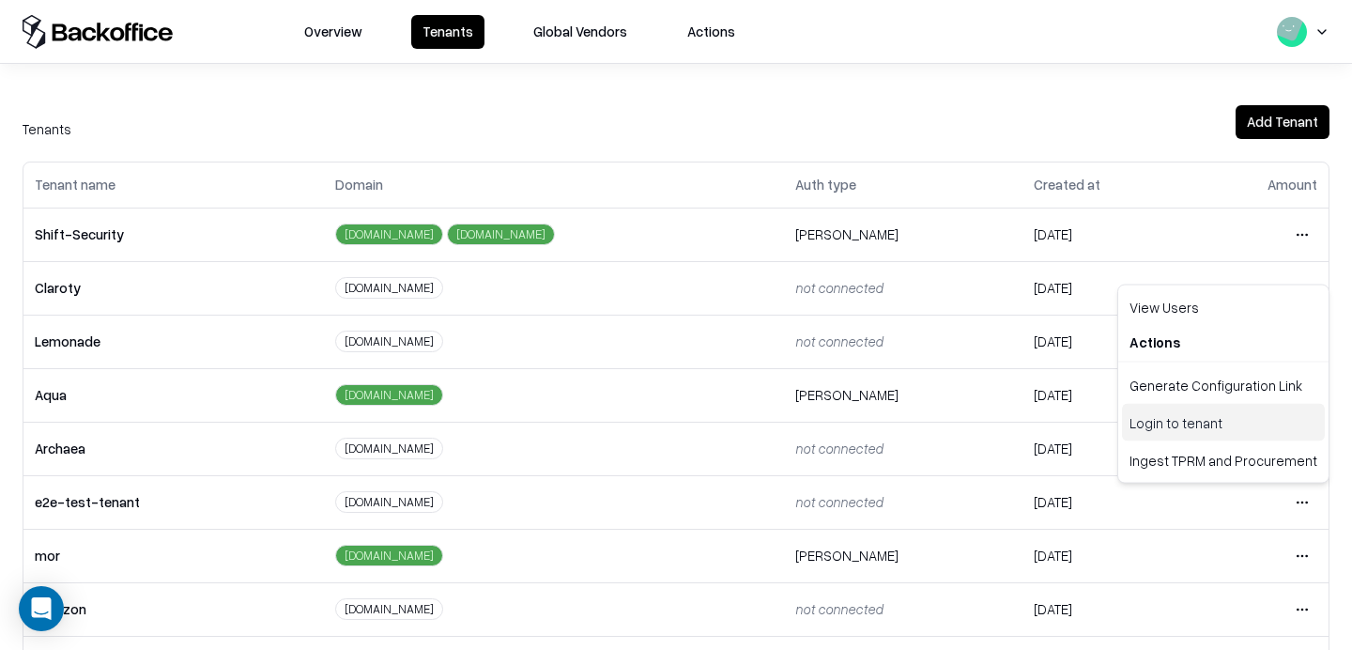
click at [1206, 416] on div "Login to tenant" at bounding box center [1223, 423] width 203 height 38
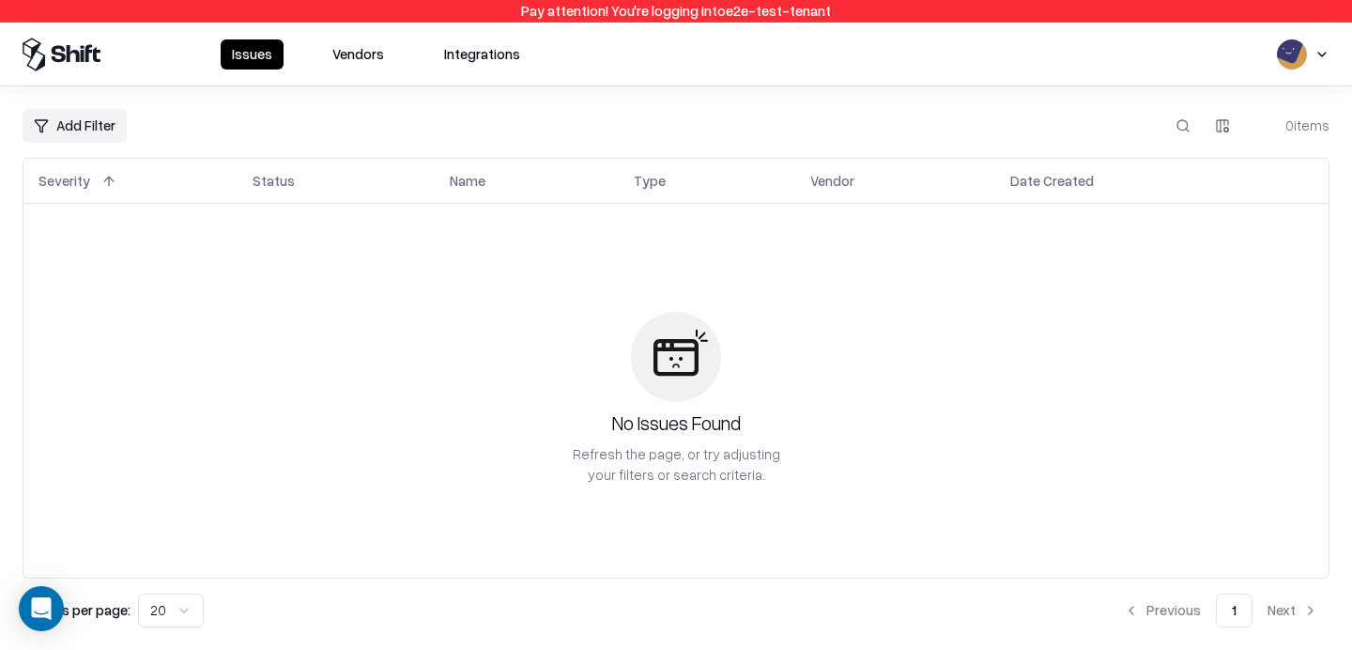
click at [333, 49] on button "Vendors" at bounding box center [358, 54] width 74 height 30
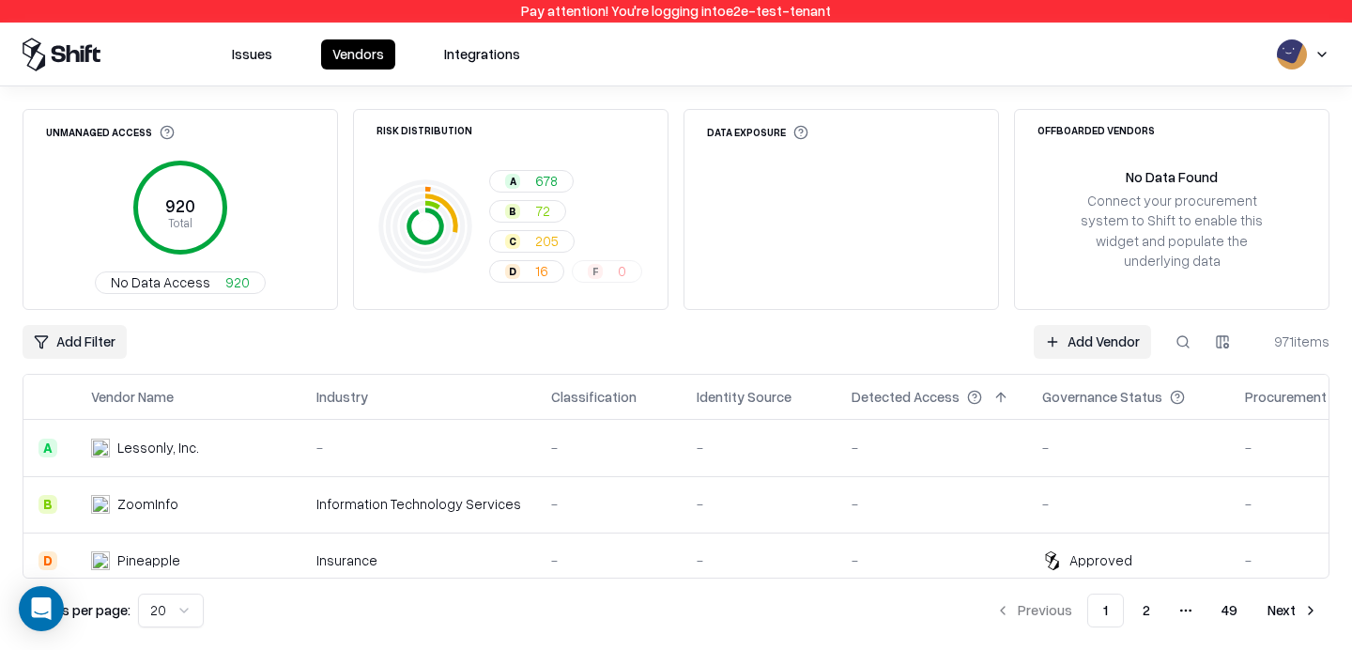
click at [1185, 348] on button at bounding box center [1183, 342] width 34 height 34
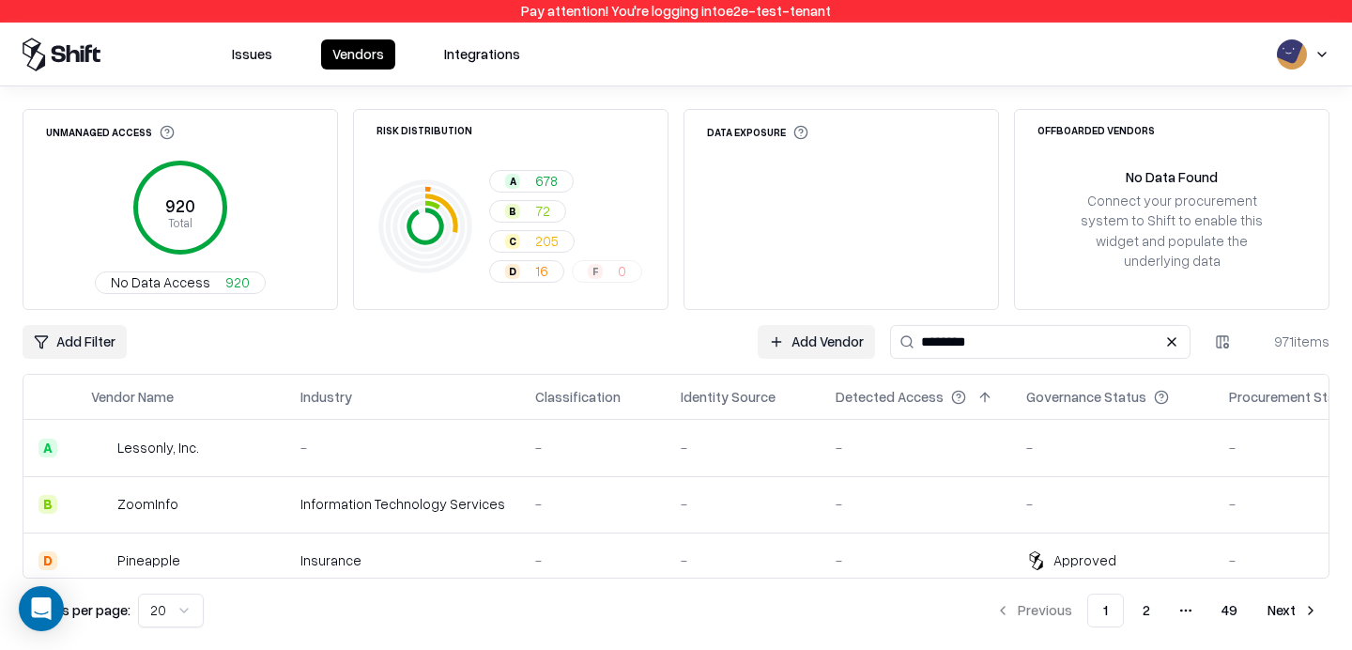
type input "********"
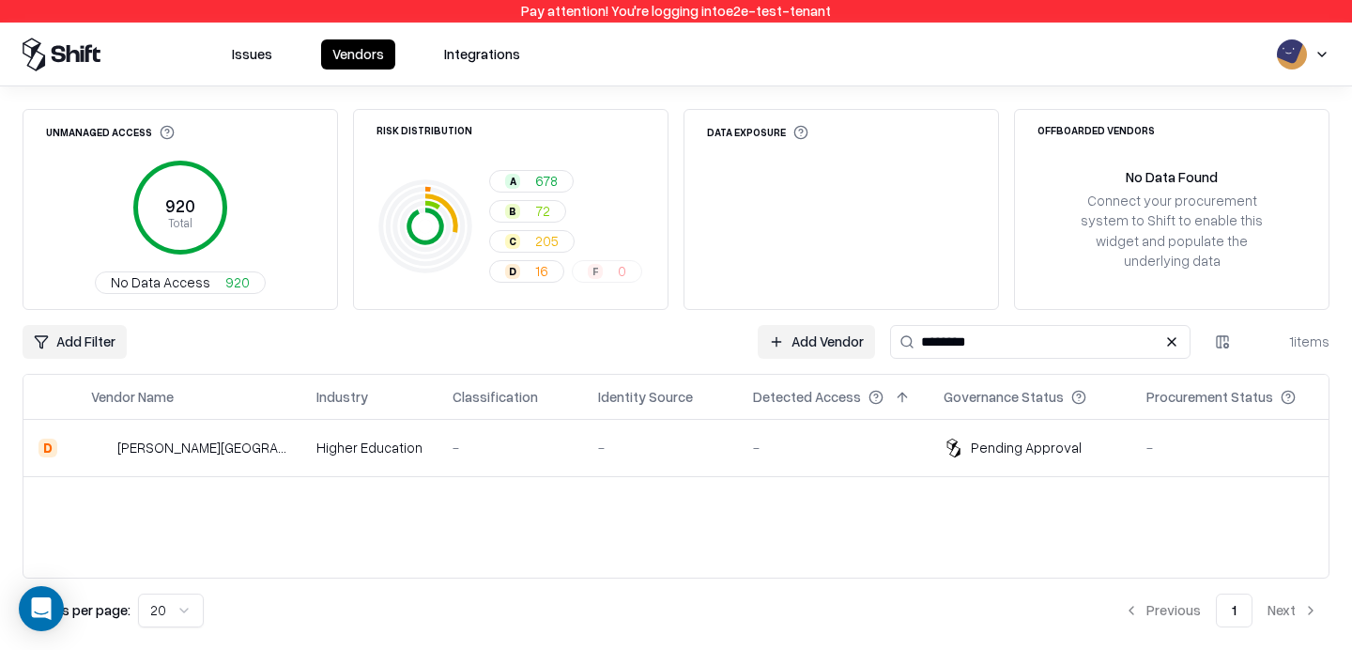
click at [813, 452] on div "-" at bounding box center [833, 448] width 161 height 20
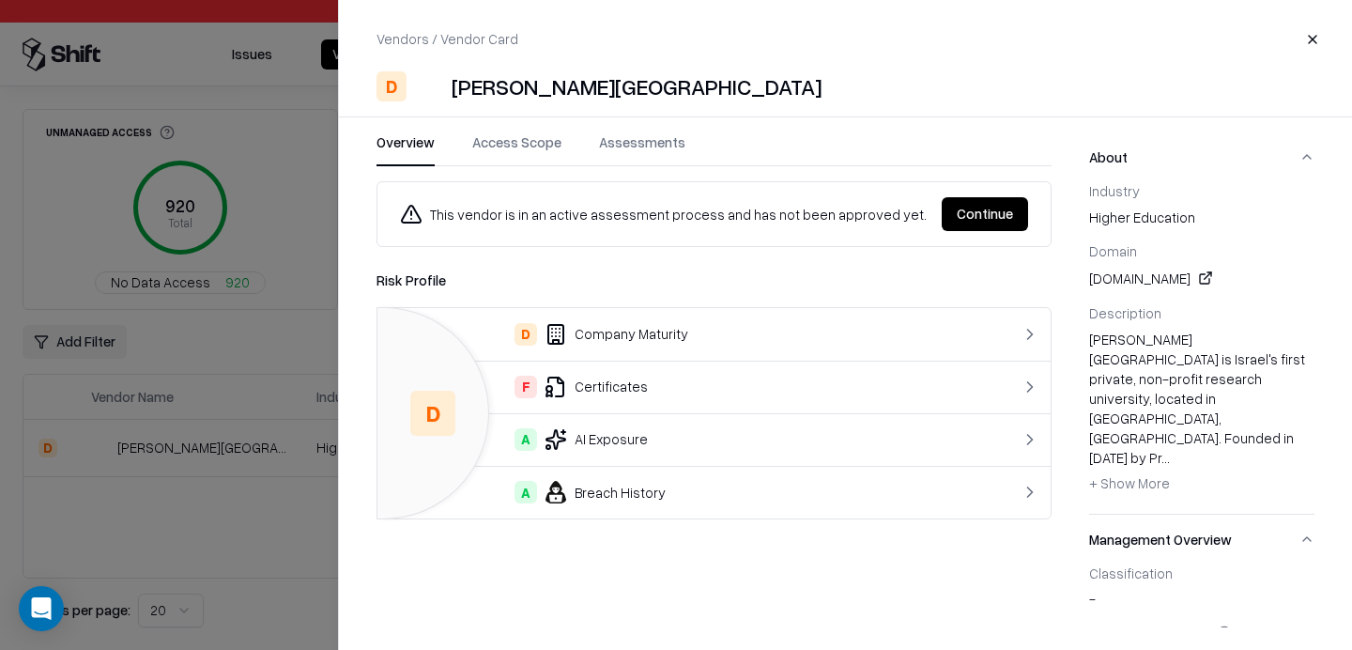
click at [993, 224] on button "Continue" at bounding box center [985, 214] width 86 height 34
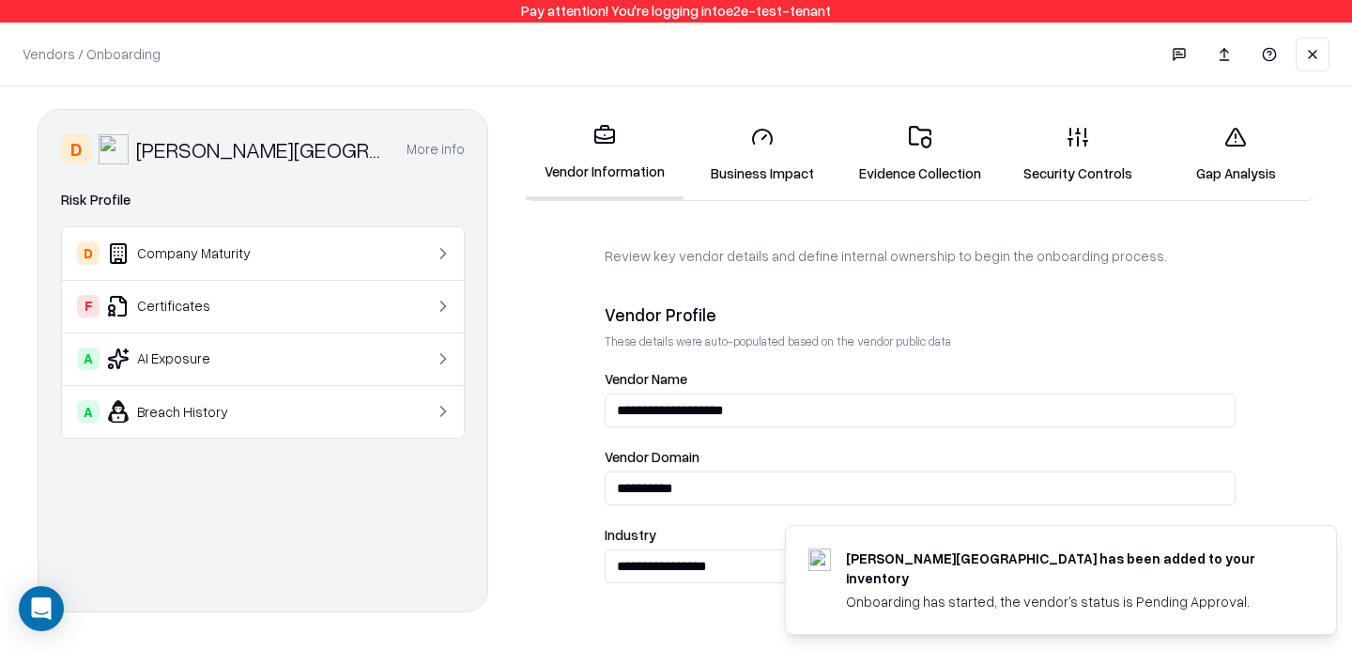
click at [882, 168] on link "Evidence Collection" at bounding box center [920, 154] width 158 height 87
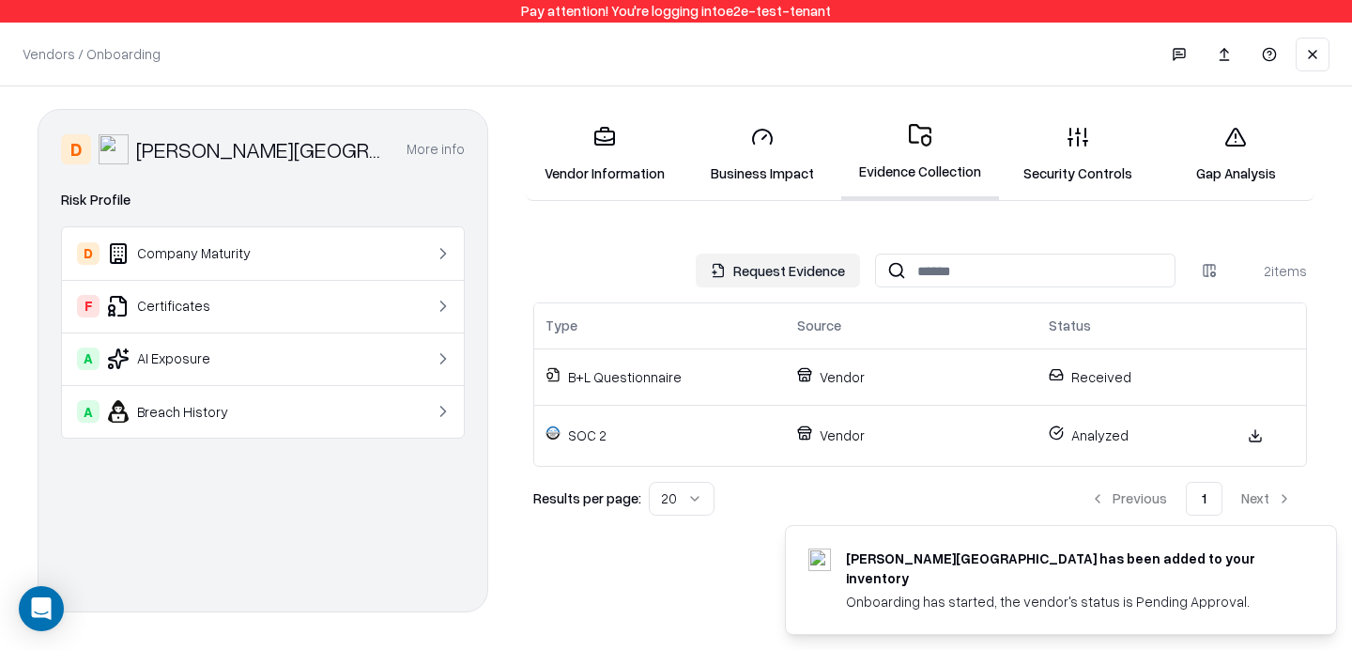
click at [682, 137] on link "Vendor Information" at bounding box center [605, 154] width 158 height 87
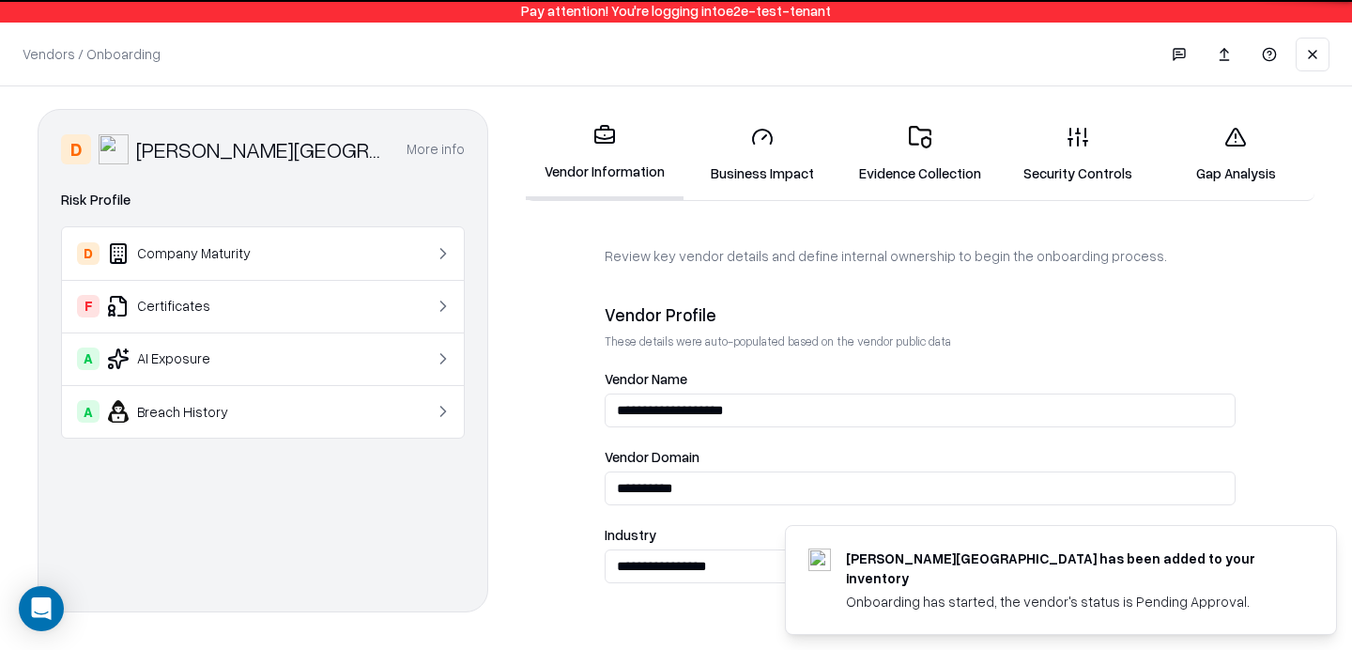
click at [600, 143] on rect at bounding box center [604, 136] width 19 height 13
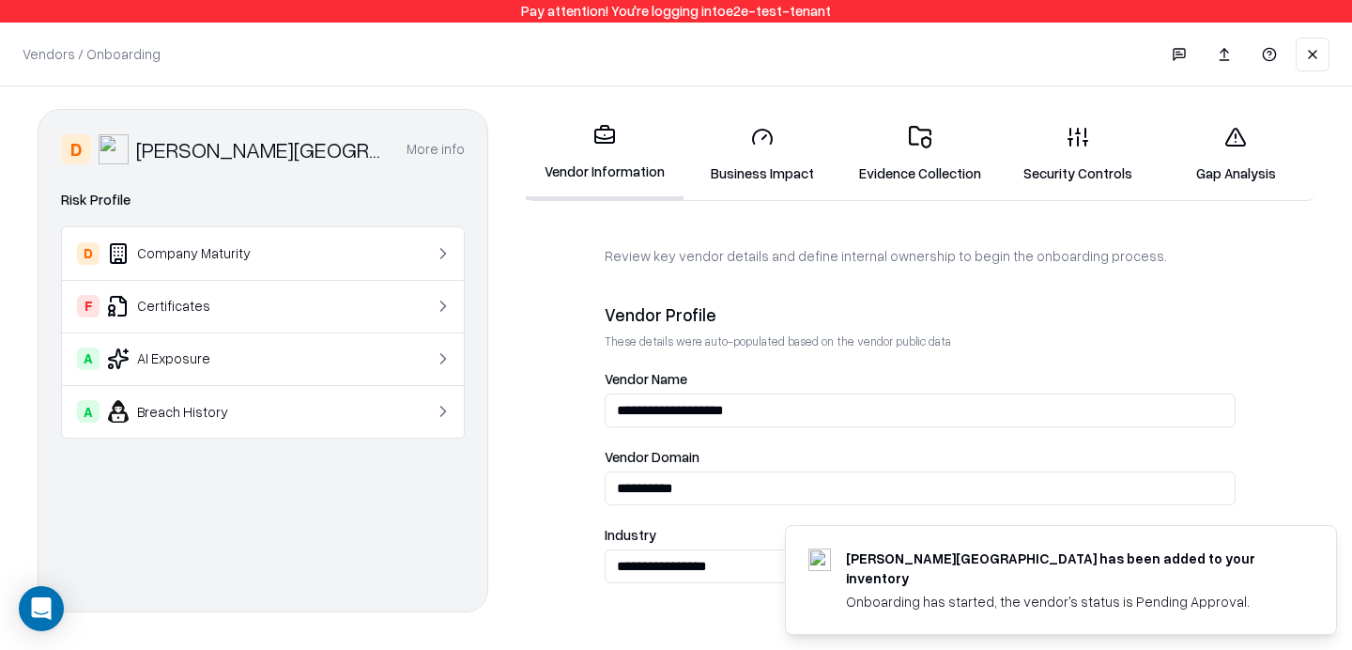
click at [987, 141] on link "Evidence Collection" at bounding box center [920, 154] width 158 height 87
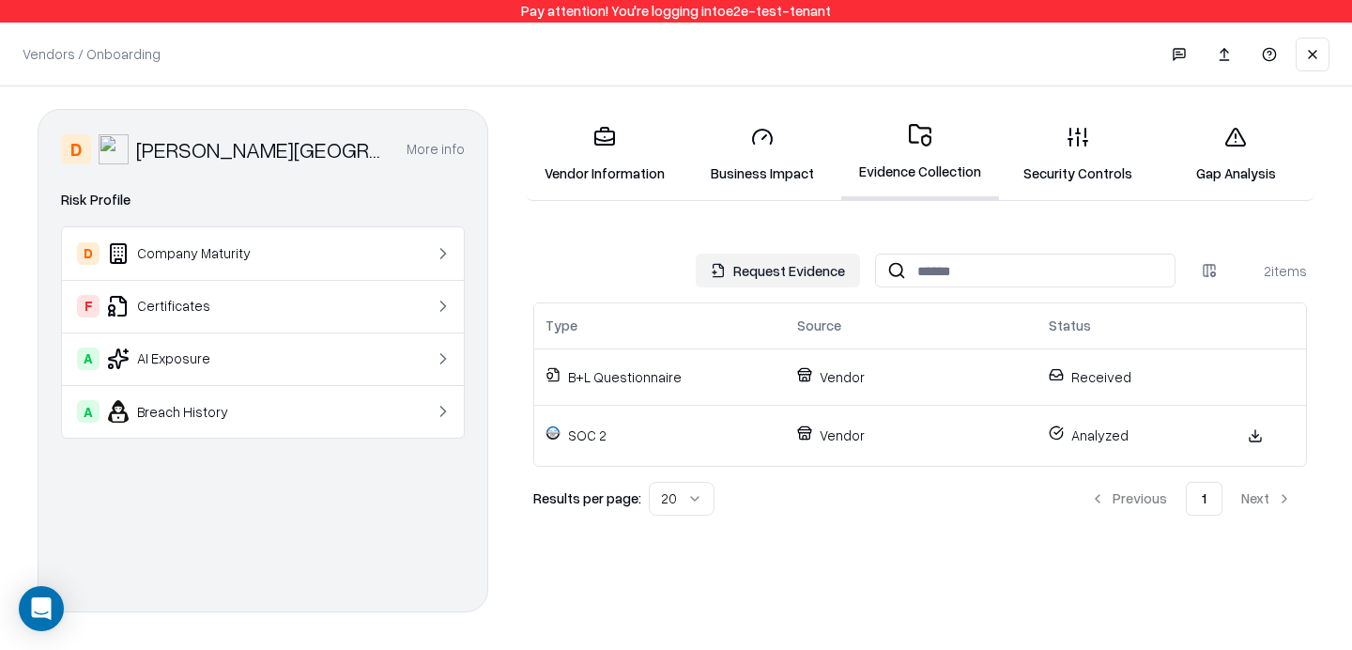
click at [650, 131] on link "Vendor Information" at bounding box center [605, 154] width 158 height 87
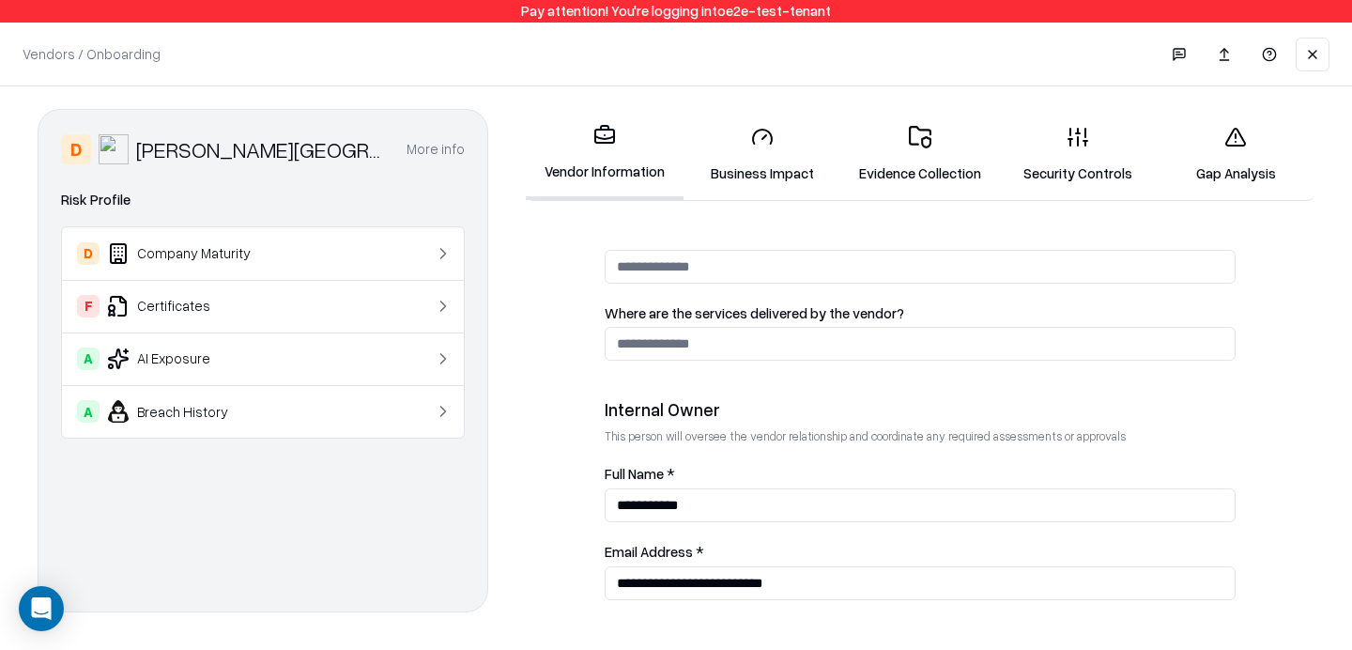
scroll to position [1104, 0]
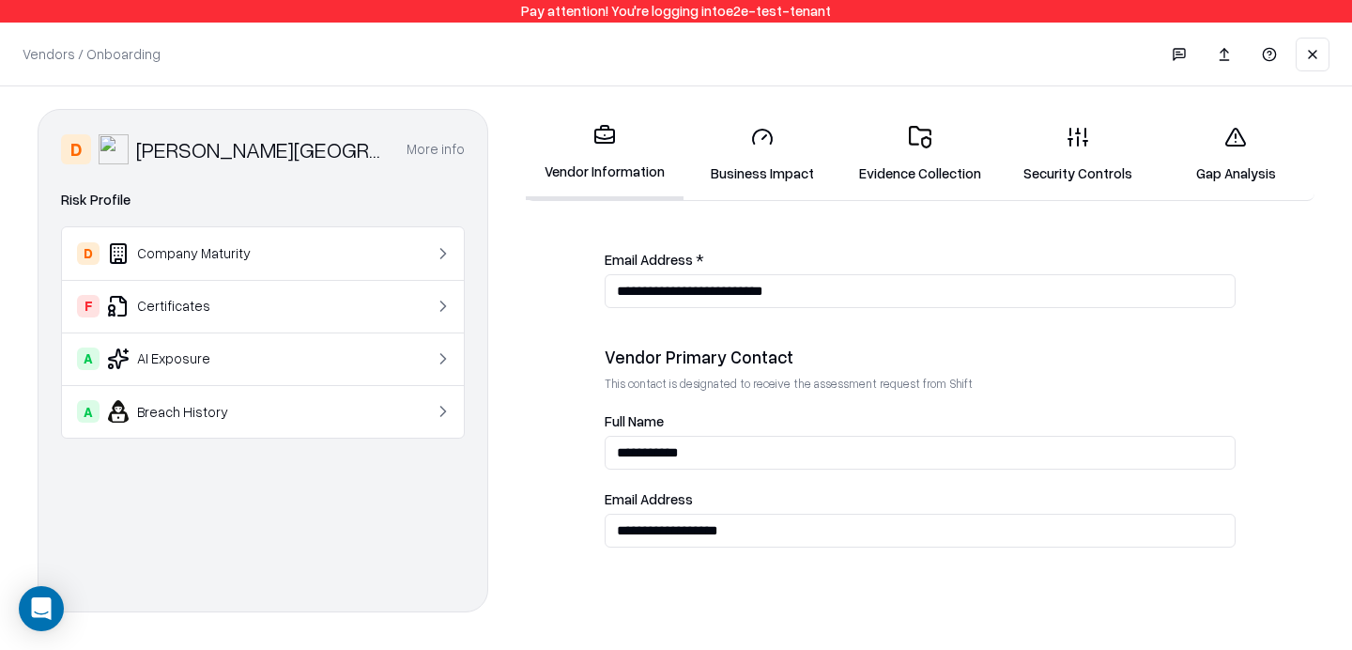
click at [884, 166] on link "Evidence Collection" at bounding box center [920, 154] width 158 height 87
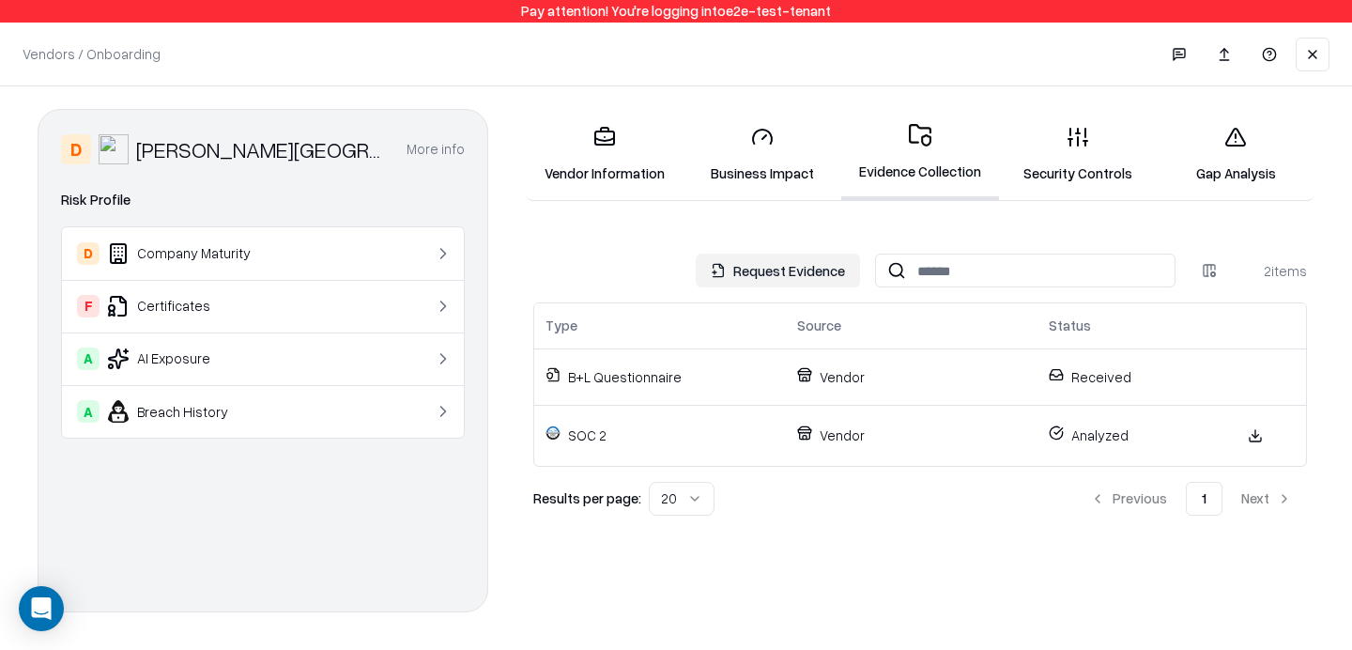
click at [656, 129] on link "Vendor Information" at bounding box center [605, 154] width 158 height 87
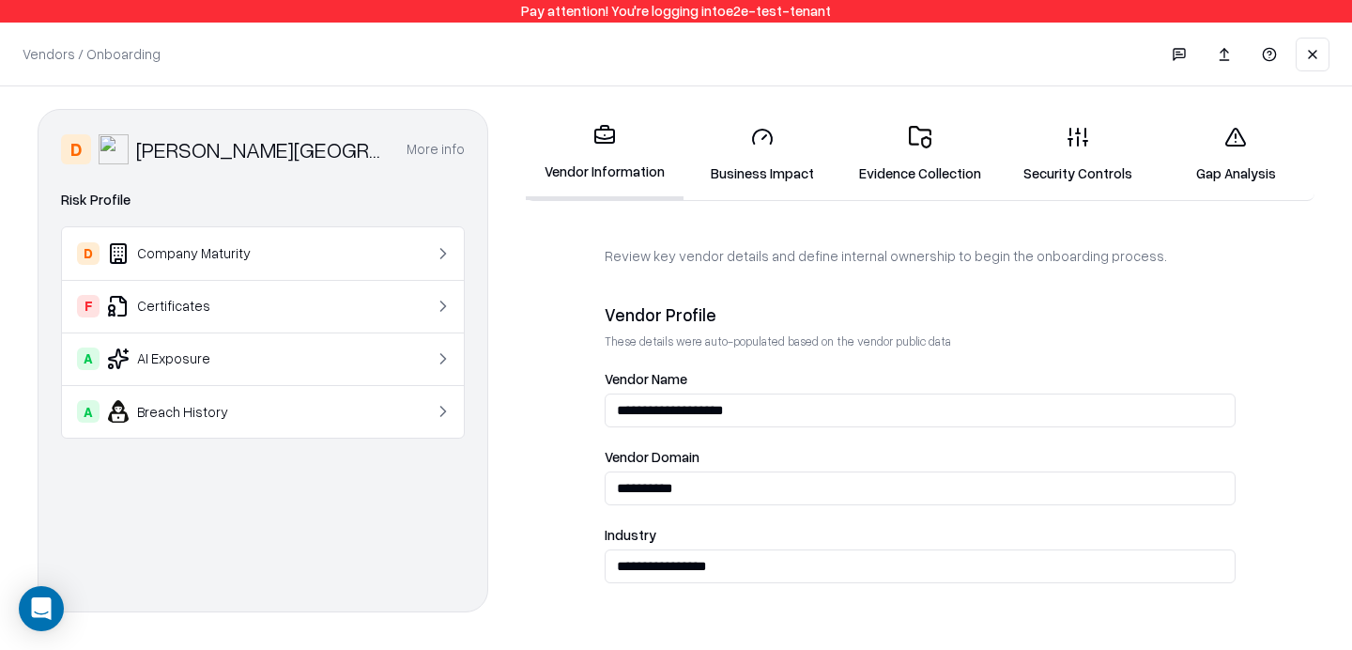
click at [1335, 58] on div "Vendors / Onboarding Changes Saved" at bounding box center [676, 54] width 1352 height 63
click at [1333, 58] on div "Vendors / Onboarding Changes Saved" at bounding box center [676, 54] width 1352 height 63
click at [1320, 67] on button at bounding box center [1313, 55] width 34 height 34
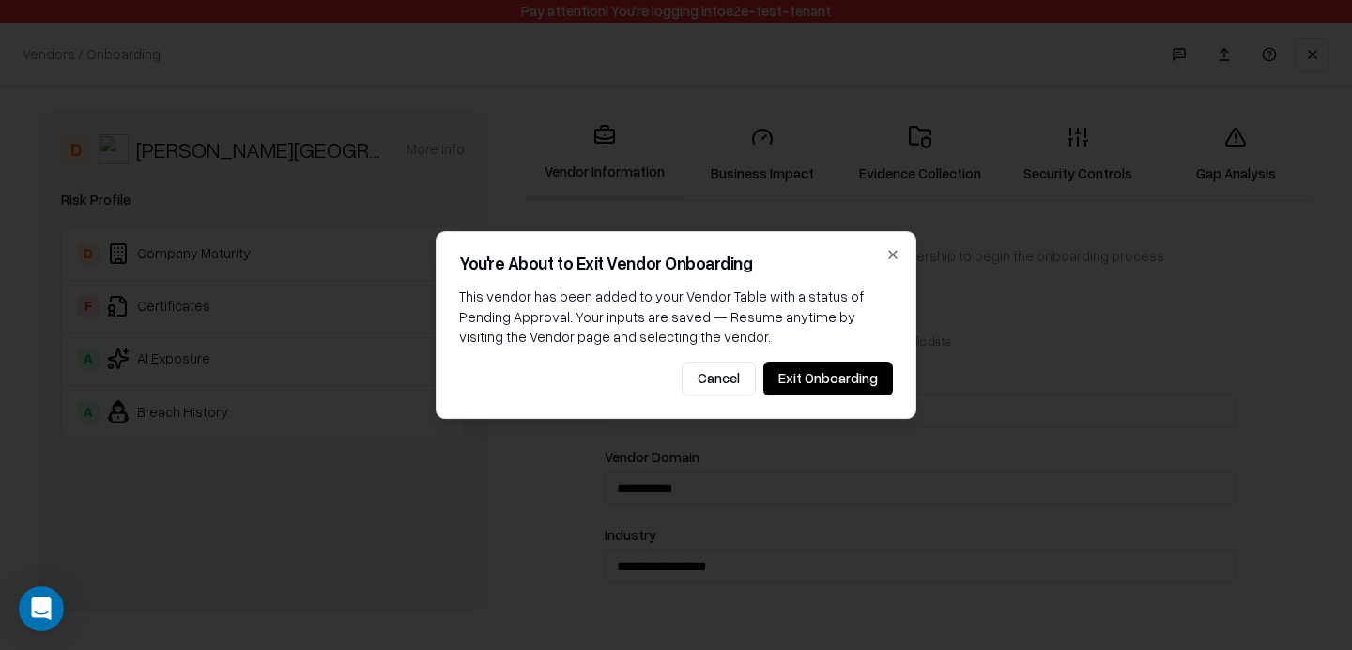
click at [852, 360] on div "You're About to Exit Vendor Onboarding This vendor has been added to your Vendo…" at bounding box center [676, 325] width 481 height 188
click at [819, 394] on button "Exit Onboarding" at bounding box center [829, 379] width 130 height 34
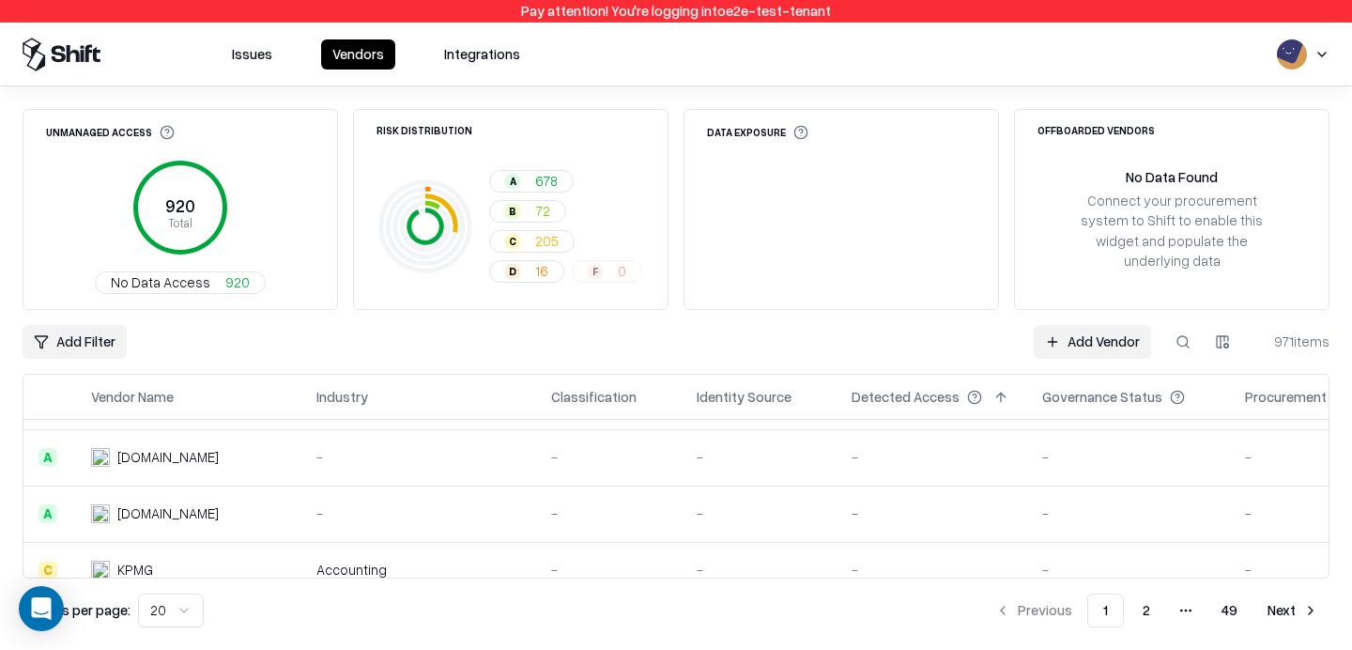
scroll to position [969, 0]
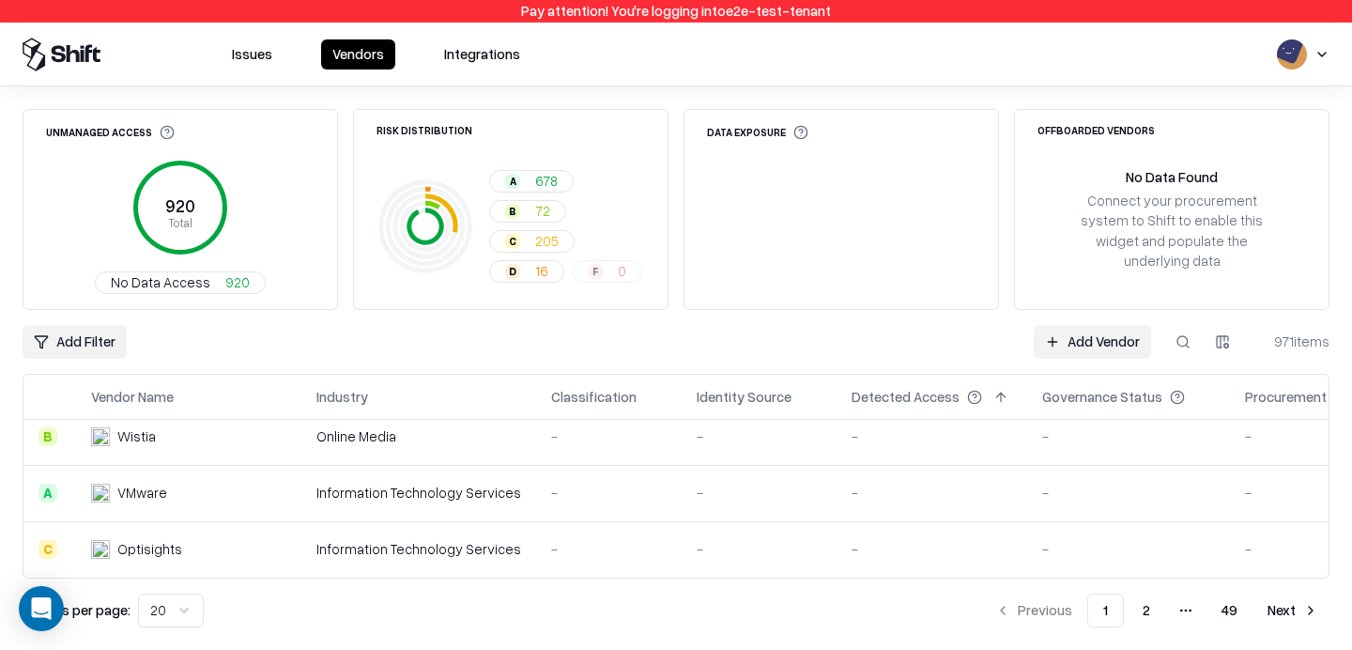
click at [1147, 605] on button "2" at bounding box center [1147, 611] width 38 height 34
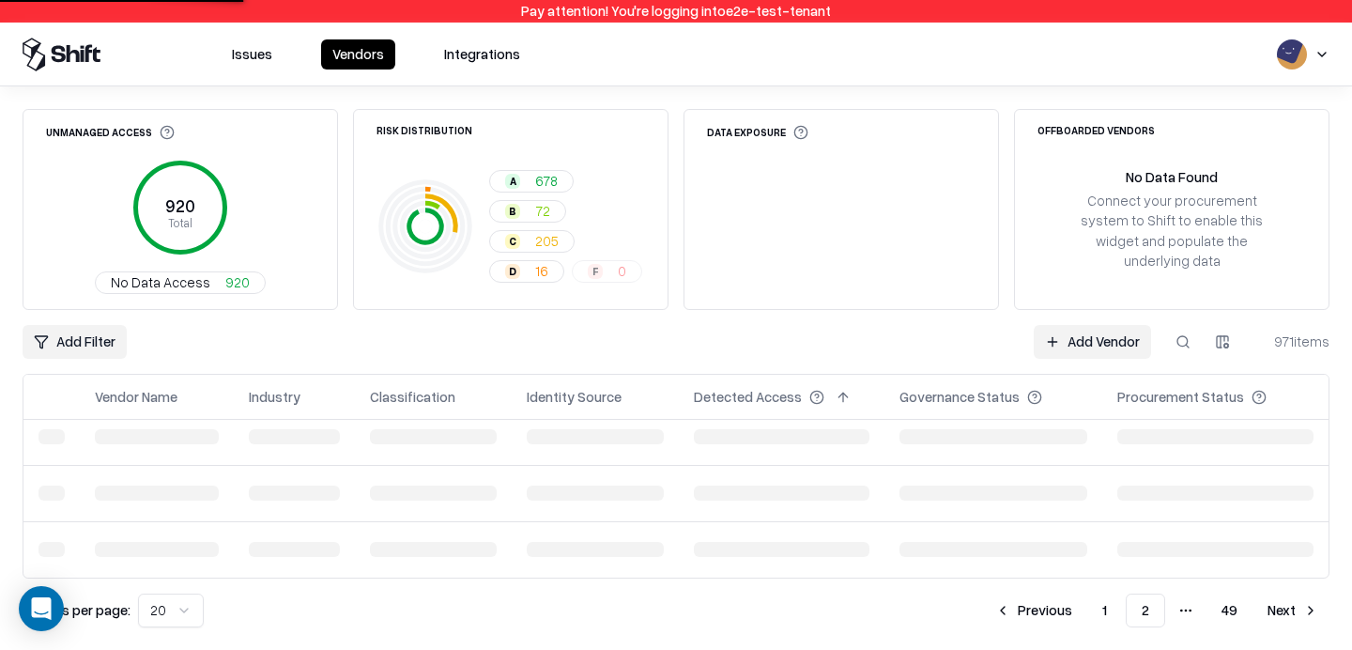
scroll to position [969, 0]
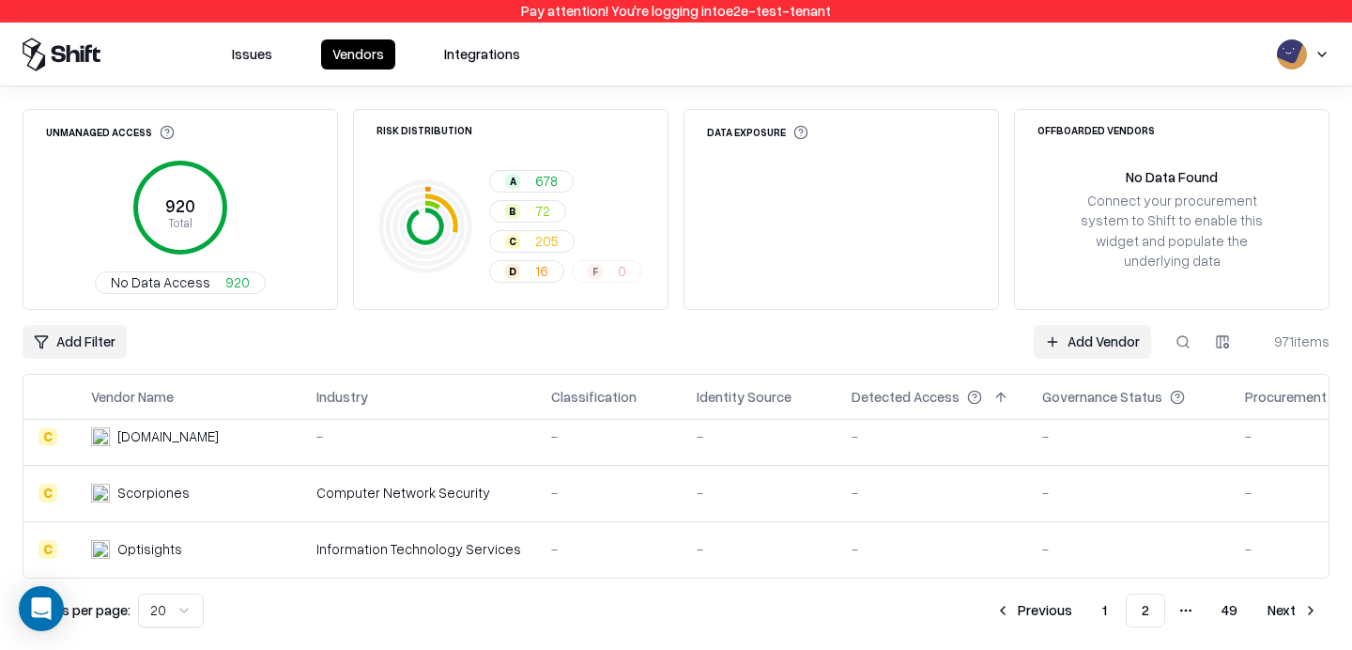
click at [1119, 606] on button "1" at bounding box center [1105, 611] width 35 height 34
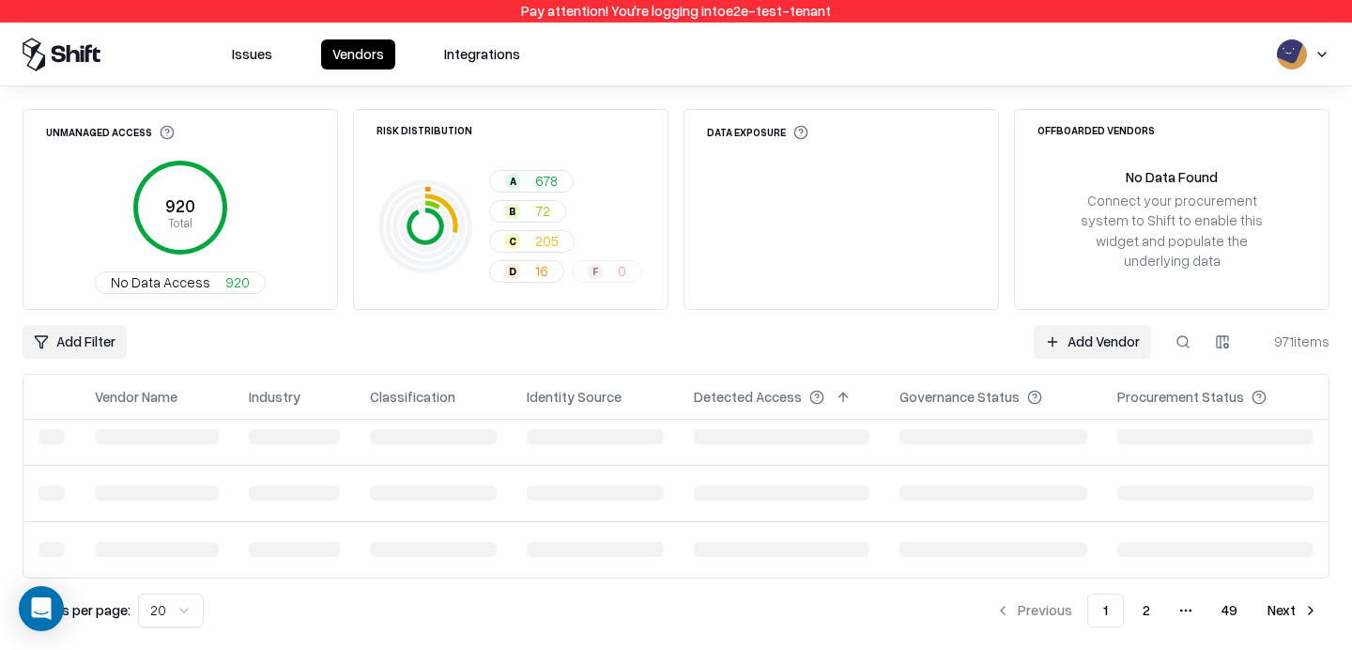
scroll to position [969, 0]
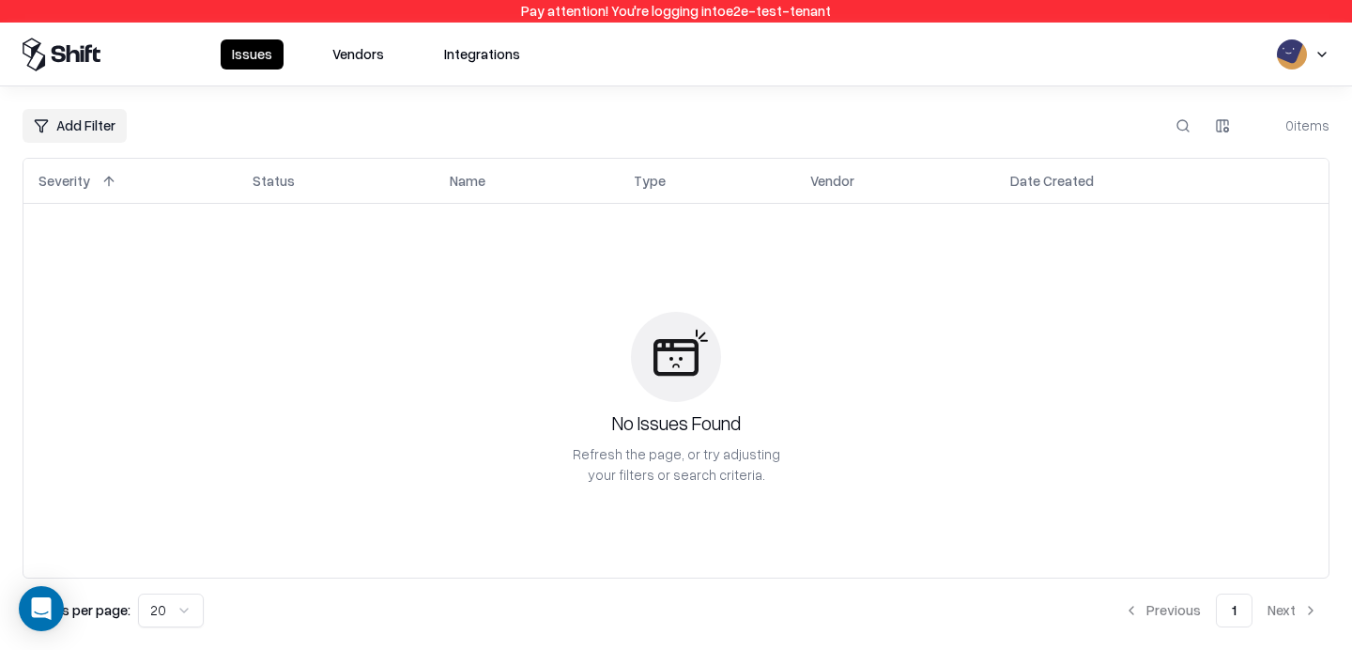
click at [356, 63] on button "Vendors" at bounding box center [358, 54] width 74 height 30
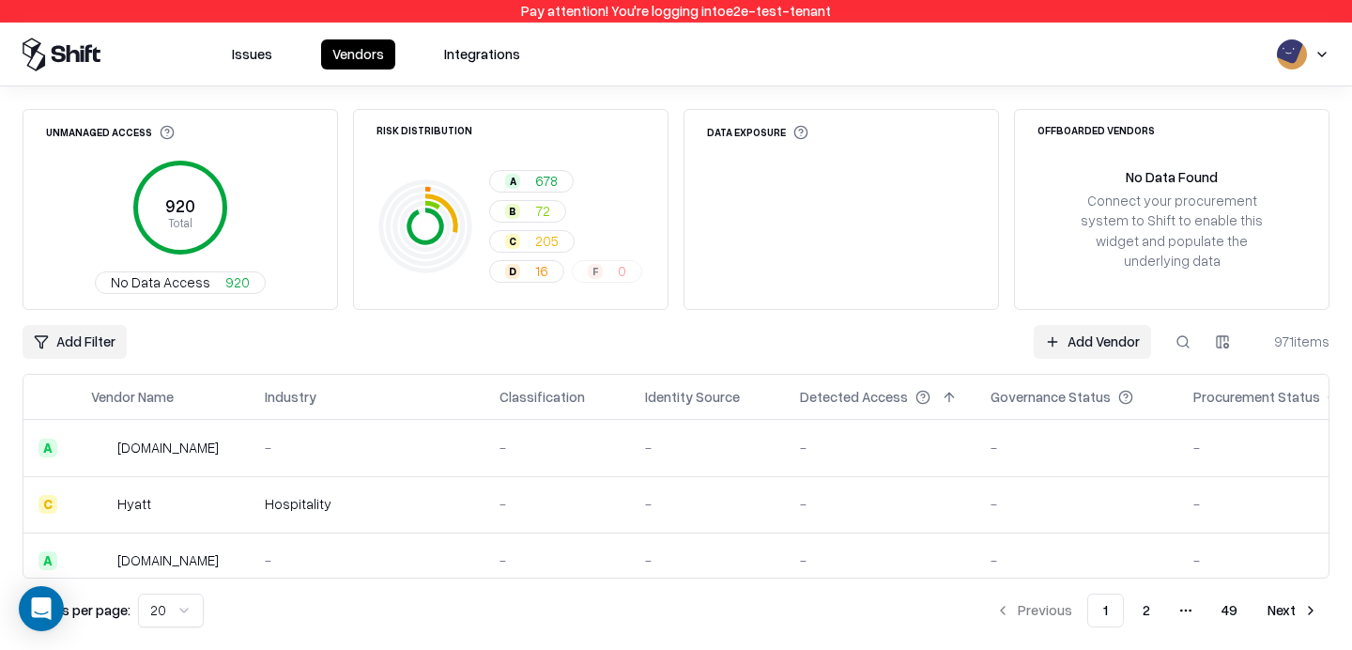
scroll to position [969, 0]
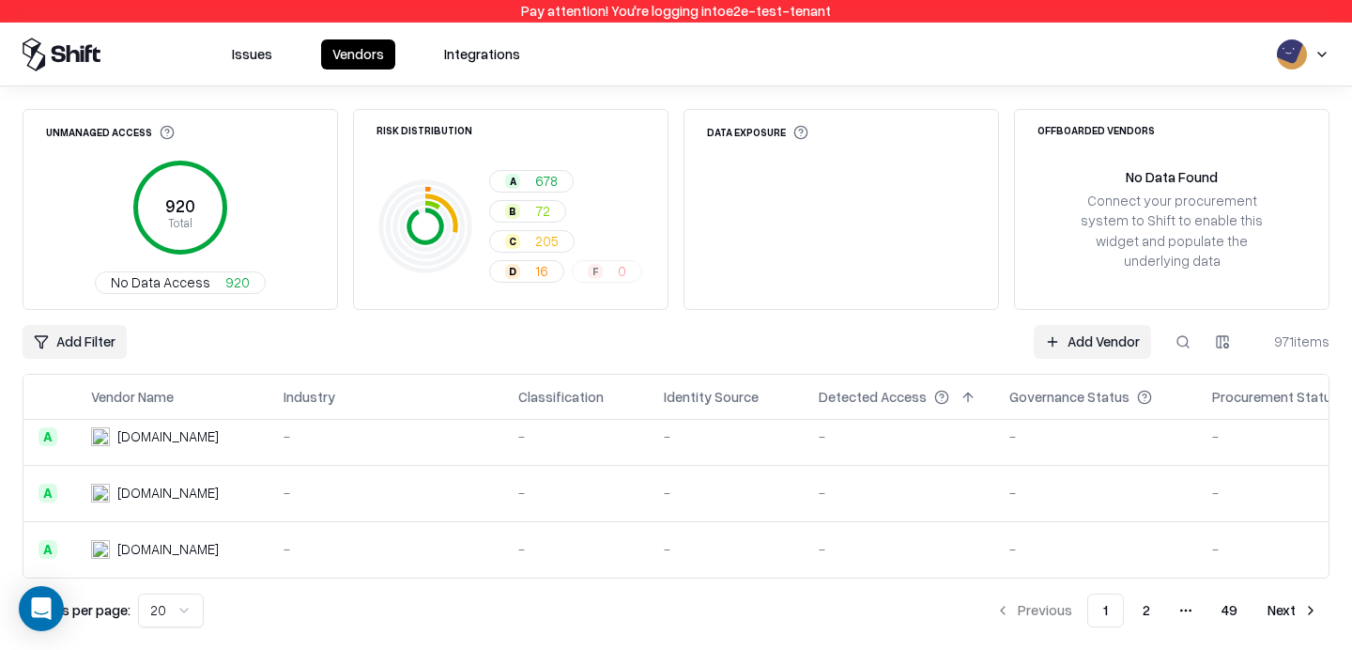
click at [1155, 615] on button "2" at bounding box center [1147, 611] width 38 height 34
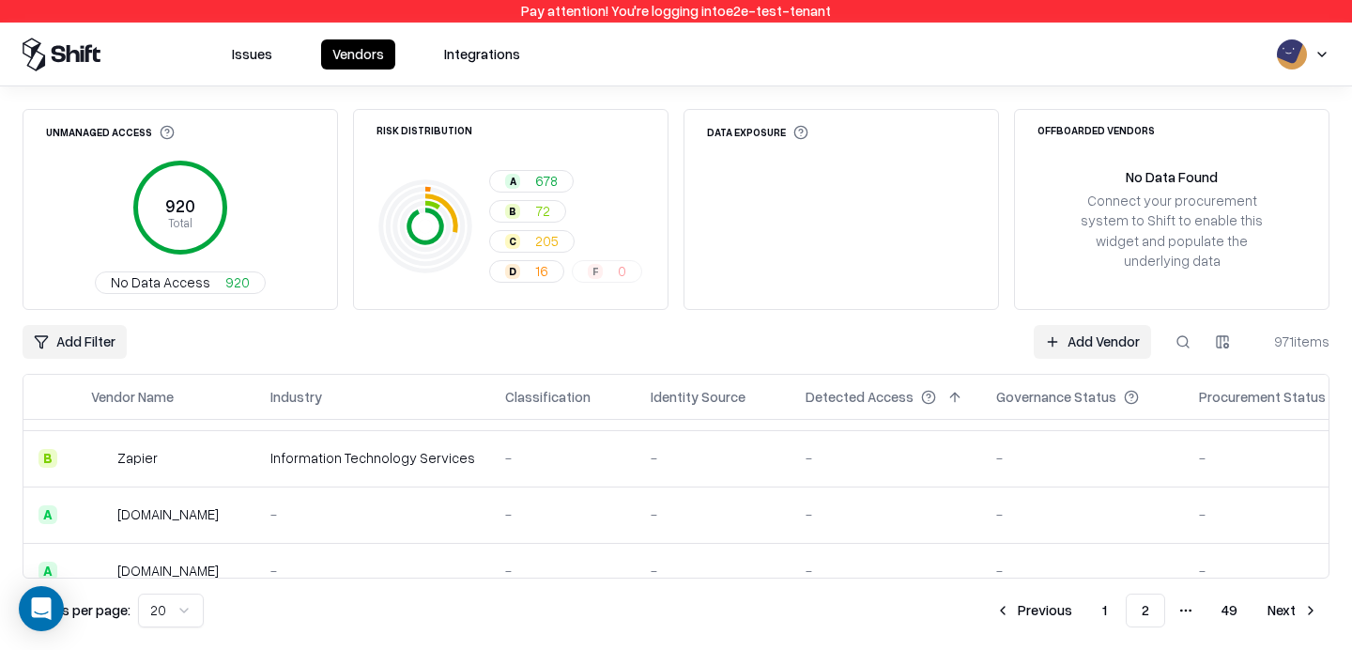
scroll to position [969, 0]
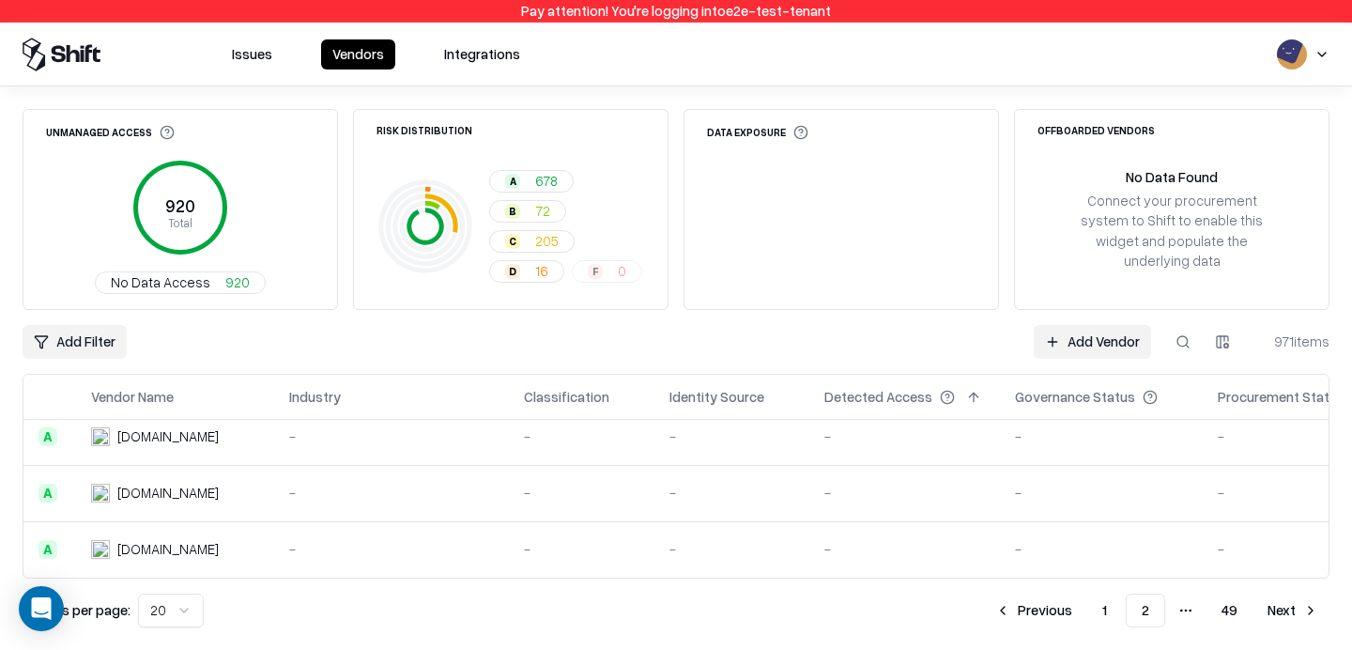
click at [1104, 615] on button "1" at bounding box center [1105, 611] width 35 height 34
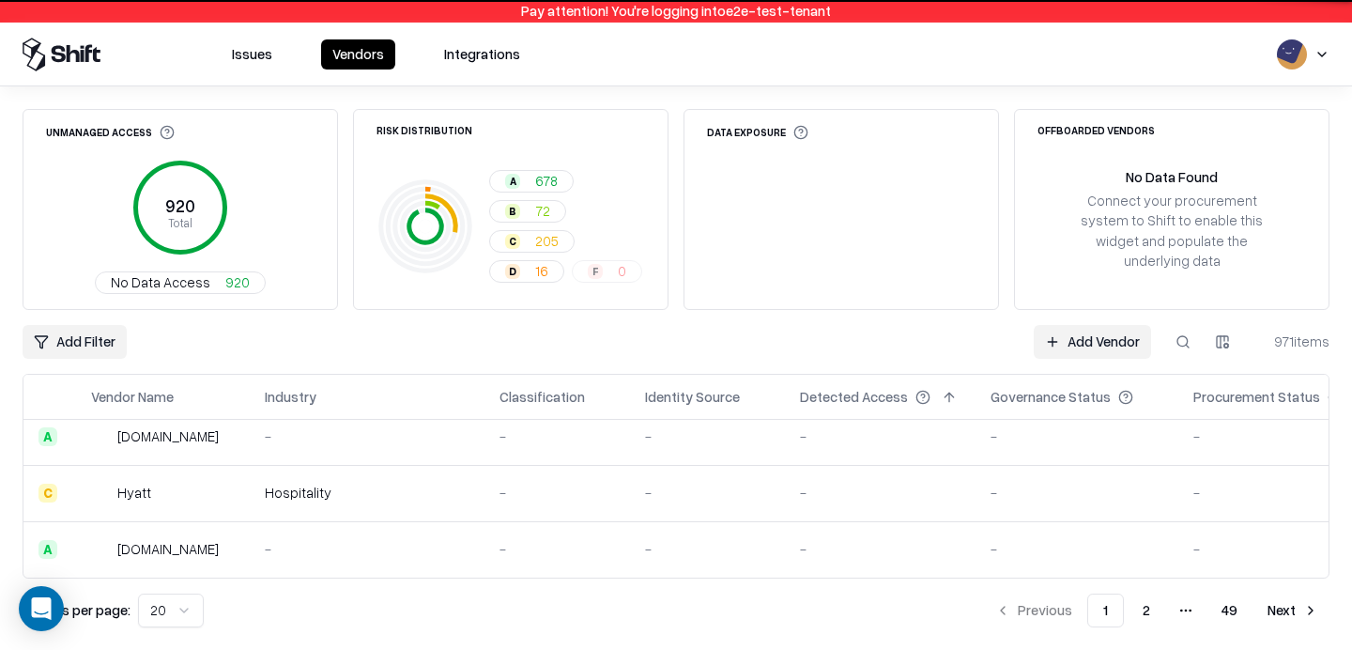
scroll to position [969, 0]
click at [1178, 339] on button at bounding box center [1183, 342] width 34 height 34
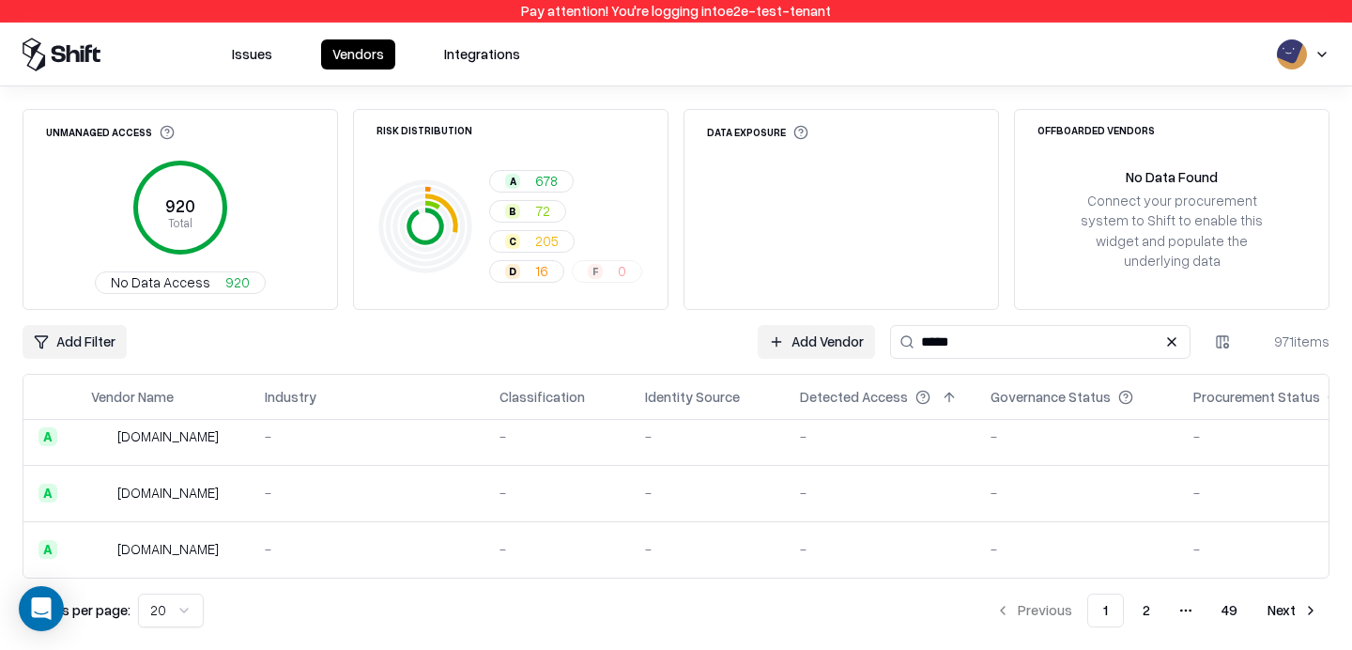
type input "*****"
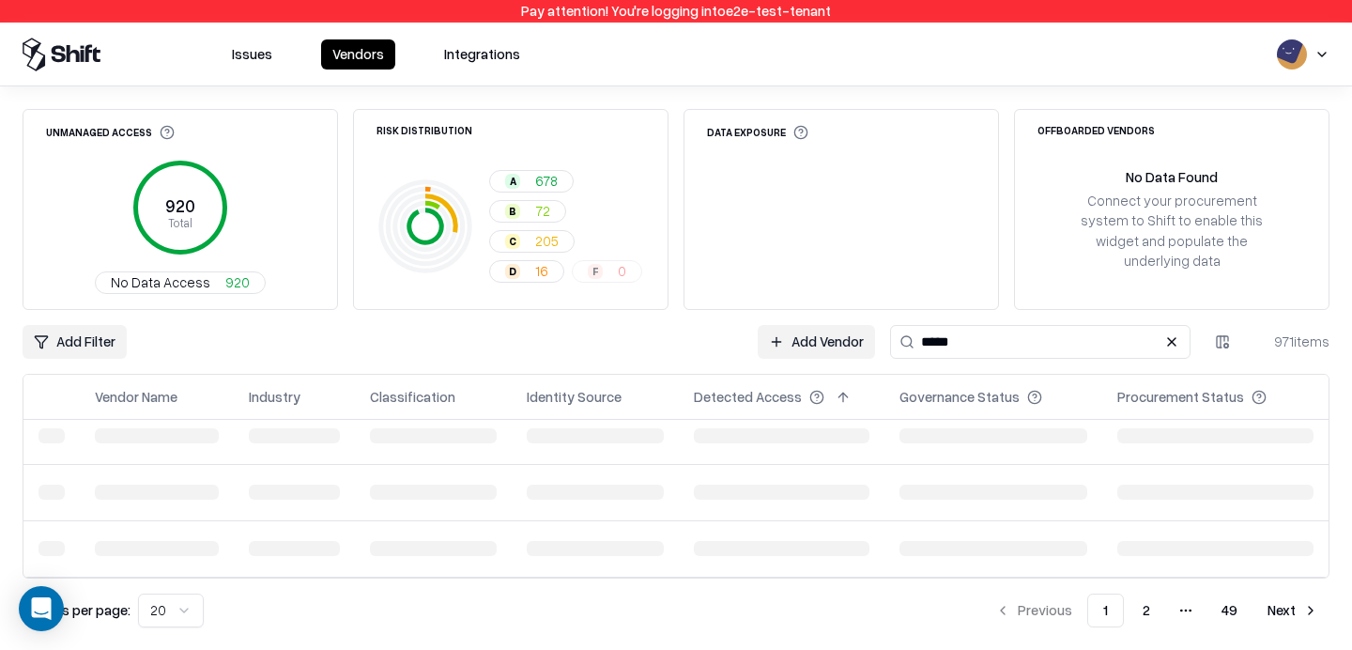
scroll to position [11, 0]
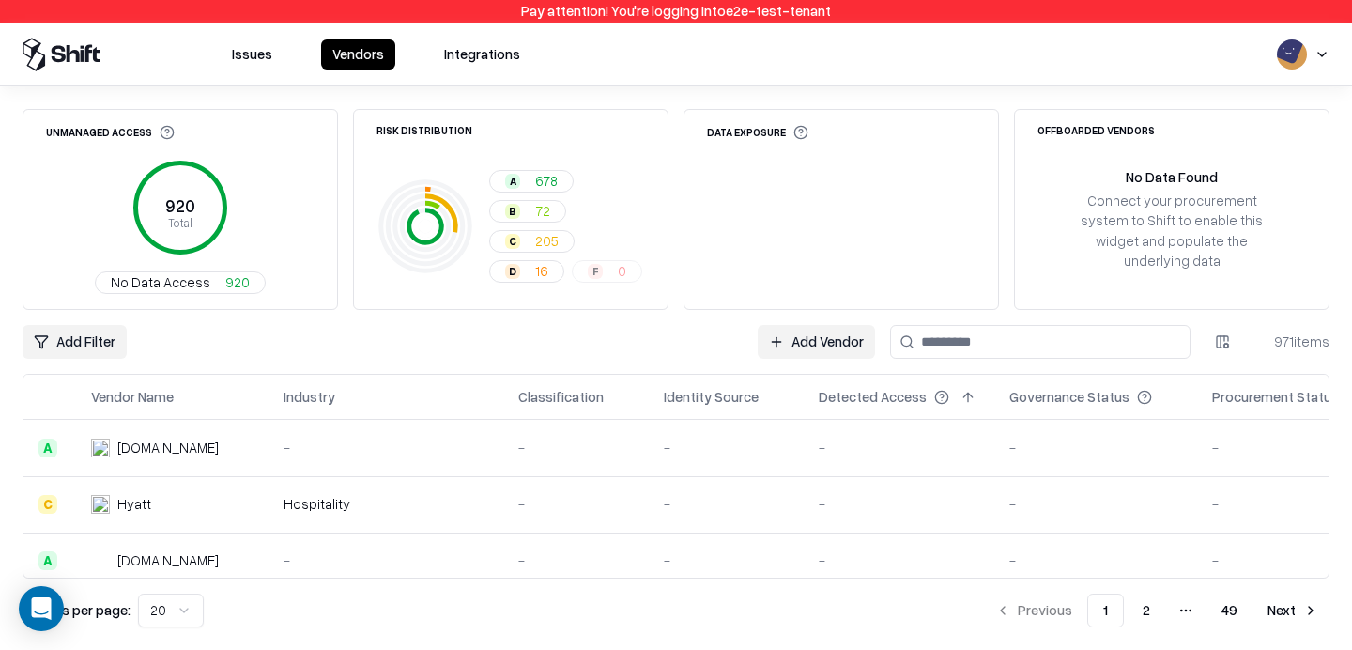
click at [154, 617] on html "Pay attention! You're logging into e2e-test-tenant Issues Vendors Integrations …" at bounding box center [676, 325] width 1352 height 650
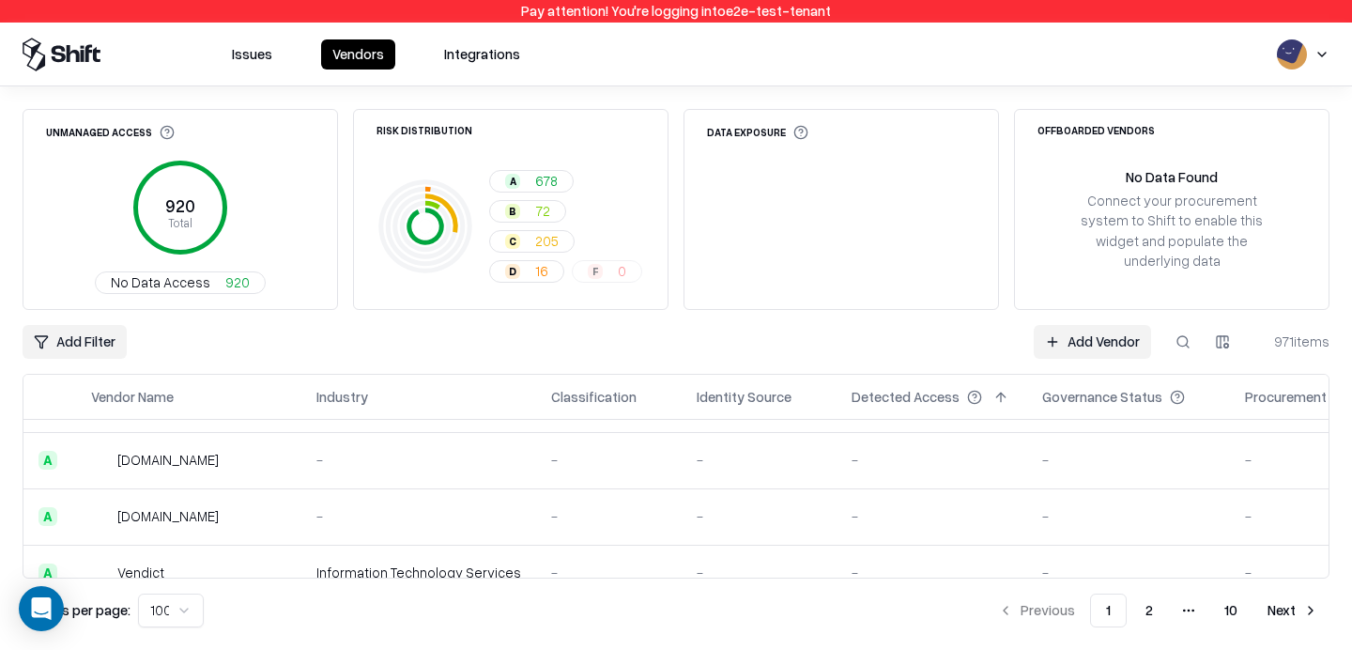
scroll to position [5477, 0]
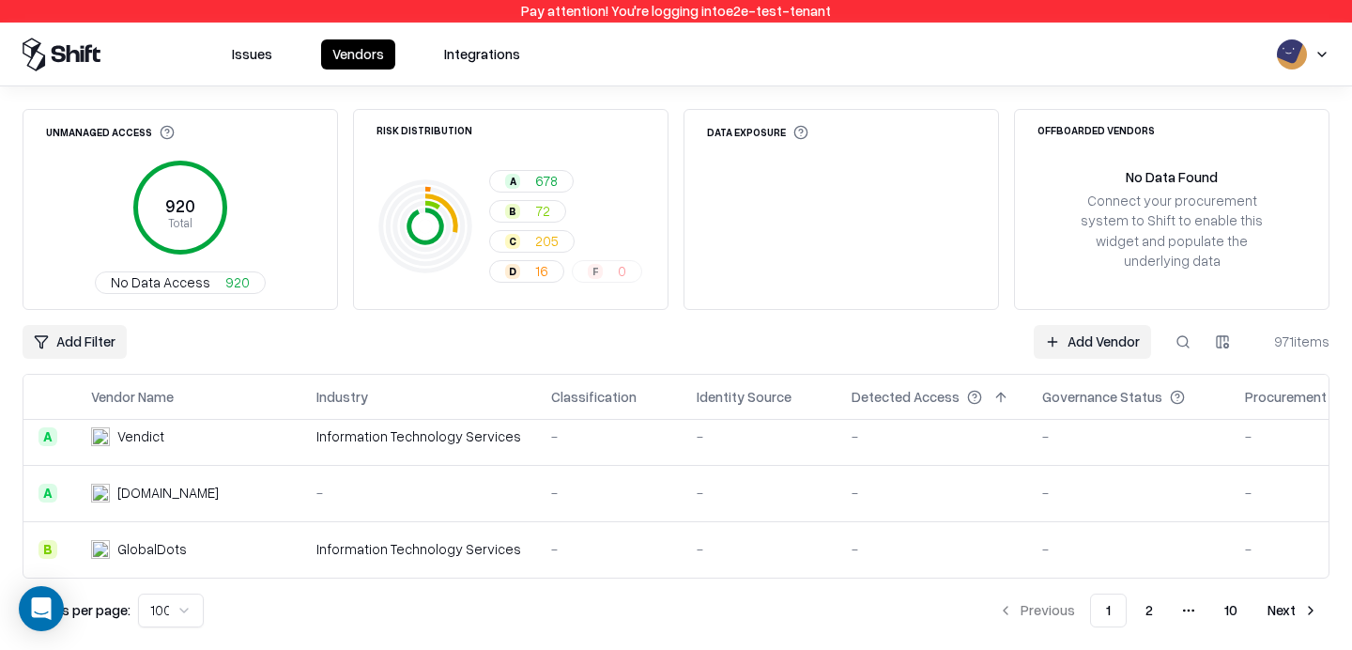
click at [1286, 618] on button "Next" at bounding box center [1293, 611] width 73 height 34
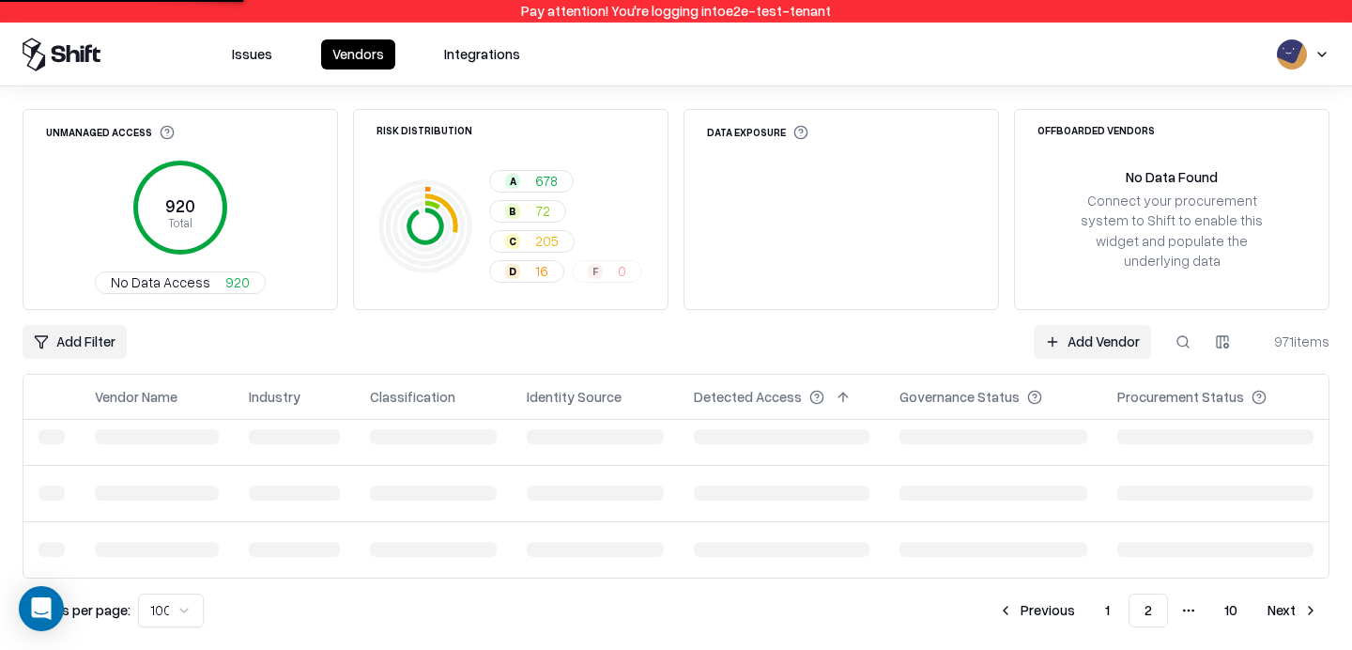
click at [1286, 618] on button "Next" at bounding box center [1293, 611] width 73 height 34
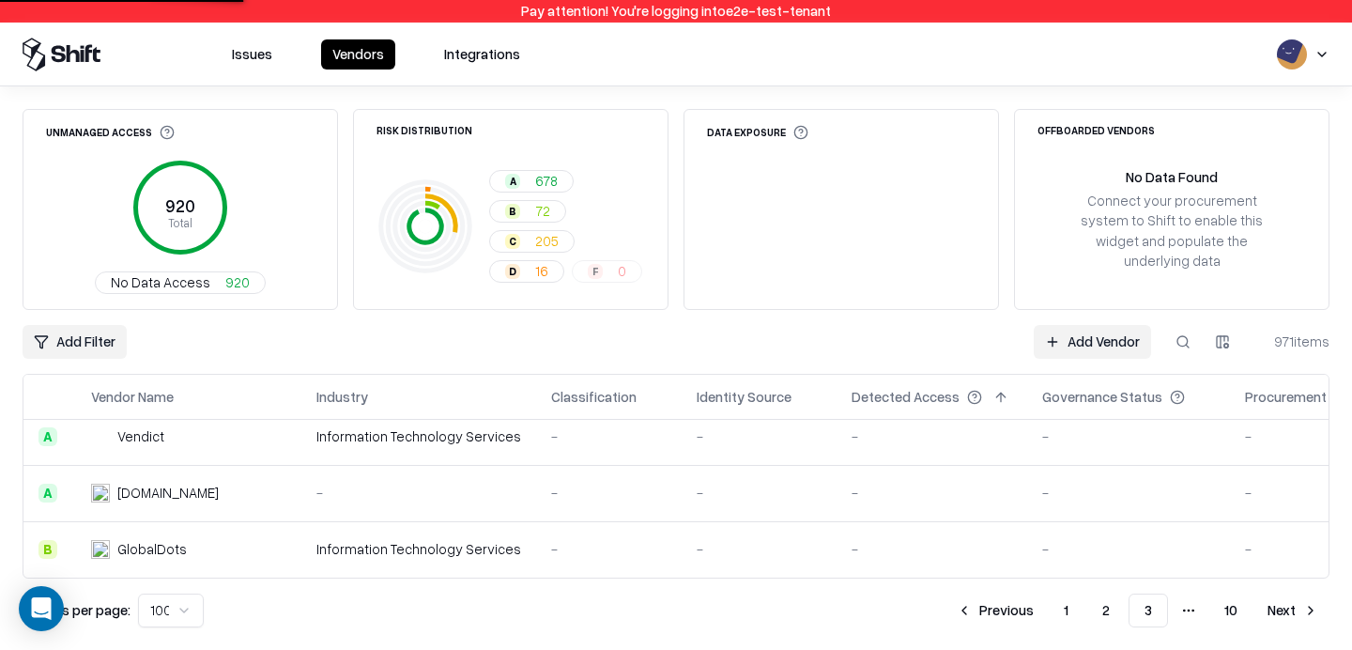
click at [1286, 618] on button "Next" at bounding box center [1293, 611] width 73 height 34
